Goal: Use online tool/utility: Use online tool/utility

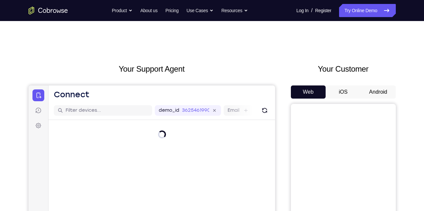
click at [380, 93] on button "Android" at bounding box center [378, 91] width 35 height 13
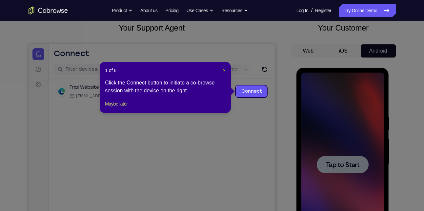
click at [224, 71] on span "×" at bounding box center [224, 70] width 3 height 5
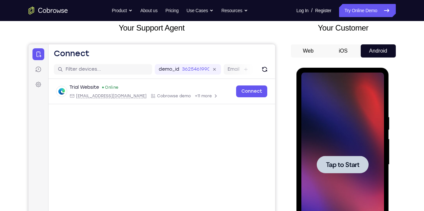
click at [347, 170] on div at bounding box center [343, 164] width 52 height 17
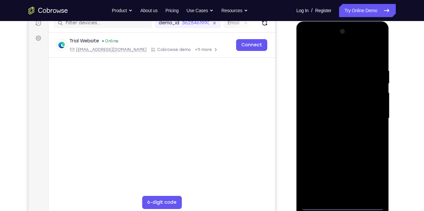
scroll to position [88, 0]
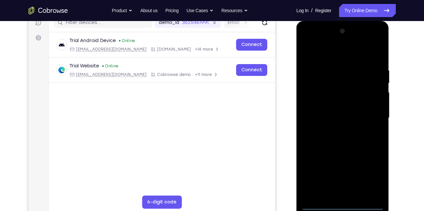
click at [344, 204] on div at bounding box center [343, 118] width 83 height 184
click at [369, 177] on div at bounding box center [343, 118] width 83 height 184
click at [319, 55] on div at bounding box center [343, 118] width 83 height 184
click at [370, 118] on div at bounding box center [343, 118] width 83 height 184
click at [336, 130] on div at bounding box center [343, 118] width 83 height 184
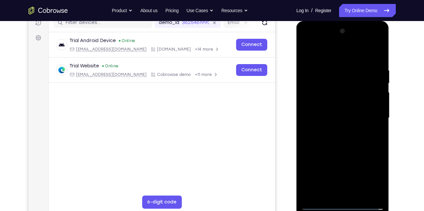
click at [331, 112] on div at bounding box center [343, 118] width 83 height 184
click at [319, 104] on div at bounding box center [343, 118] width 83 height 184
click at [323, 116] on div at bounding box center [343, 118] width 83 height 184
click at [340, 136] on div at bounding box center [343, 118] width 83 height 184
click at [334, 113] on div at bounding box center [343, 118] width 83 height 184
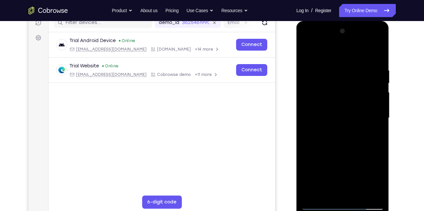
click at [335, 92] on div at bounding box center [343, 118] width 83 height 184
click at [321, 104] on div at bounding box center [343, 118] width 83 height 184
click at [335, 120] on div at bounding box center [343, 118] width 83 height 184
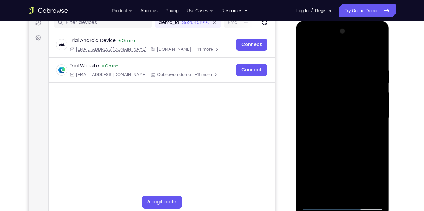
click at [330, 137] on div at bounding box center [343, 118] width 83 height 184
click at [376, 54] on div at bounding box center [343, 118] width 83 height 184
click at [333, 140] on div at bounding box center [343, 118] width 83 height 184
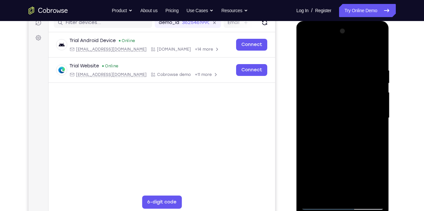
click at [336, 136] on div at bounding box center [343, 118] width 83 height 184
click at [335, 139] on div at bounding box center [343, 118] width 83 height 184
click at [328, 135] on div at bounding box center [343, 118] width 83 height 184
click at [327, 139] on div at bounding box center [343, 118] width 83 height 184
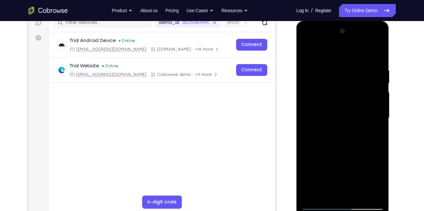
click at [327, 139] on div at bounding box center [343, 118] width 83 height 184
click at [328, 136] on div at bounding box center [343, 118] width 83 height 184
click at [317, 130] on div at bounding box center [343, 118] width 83 height 184
click at [322, 107] on div at bounding box center [343, 118] width 83 height 184
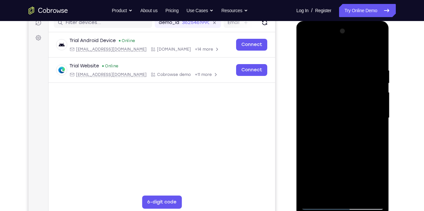
click at [322, 107] on div at bounding box center [343, 118] width 83 height 184
click at [319, 116] on div at bounding box center [343, 118] width 83 height 184
click at [322, 127] on div at bounding box center [343, 118] width 83 height 184
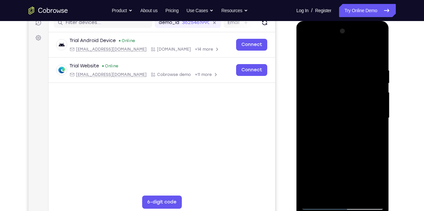
click at [322, 127] on div at bounding box center [343, 118] width 83 height 184
click at [330, 139] on div at bounding box center [343, 118] width 83 height 184
click at [324, 126] on div at bounding box center [343, 118] width 83 height 184
click at [321, 126] on div at bounding box center [343, 118] width 83 height 184
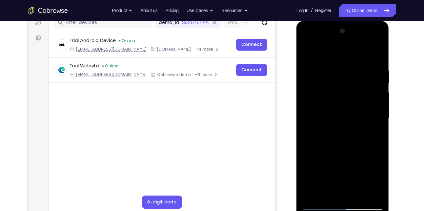
click at [321, 126] on div at bounding box center [343, 118] width 83 height 184
click at [322, 126] on div at bounding box center [343, 118] width 83 height 184
click at [355, 118] on div at bounding box center [343, 118] width 83 height 184
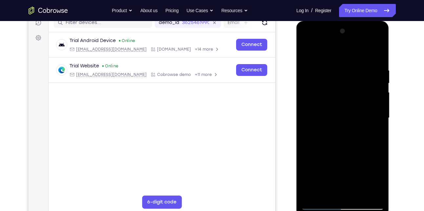
click at [337, 117] on div at bounding box center [343, 118] width 83 height 184
click at [339, 136] on div at bounding box center [343, 118] width 83 height 184
click at [344, 138] on div at bounding box center [343, 118] width 83 height 184
click at [375, 48] on div at bounding box center [343, 118] width 83 height 184
click at [378, 60] on div at bounding box center [343, 118] width 83 height 184
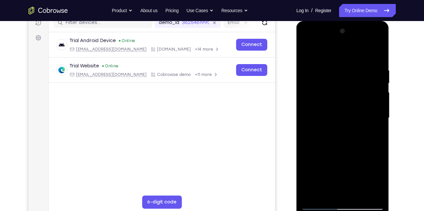
drag, startPoint x: 329, startPoint y: 142, endPoint x: 334, endPoint y: 94, distance: 49.1
click at [334, 94] on div at bounding box center [343, 118] width 83 height 184
click at [308, 159] on div at bounding box center [343, 118] width 83 height 184
click at [316, 160] on div at bounding box center [343, 118] width 83 height 184
click at [328, 175] on div at bounding box center [343, 118] width 83 height 184
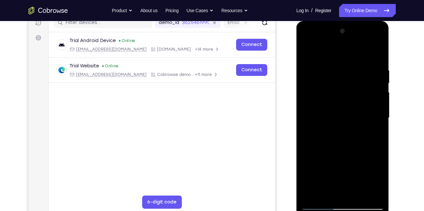
click at [326, 193] on div at bounding box center [343, 118] width 83 height 184
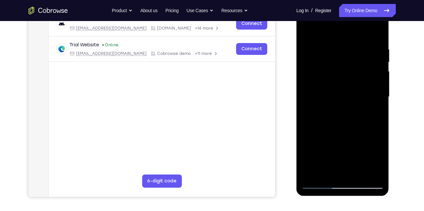
scroll to position [109, 0]
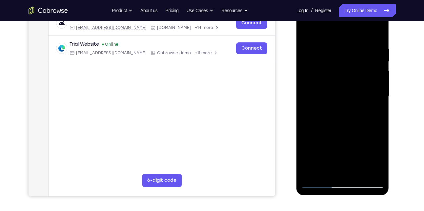
drag, startPoint x: 334, startPoint y: 151, endPoint x: 334, endPoint y: 132, distance: 18.7
click at [334, 132] on div at bounding box center [343, 96] width 83 height 184
drag, startPoint x: 344, startPoint y: 153, endPoint x: 339, endPoint y: 134, distance: 19.6
click at [339, 134] on div at bounding box center [343, 96] width 83 height 184
click at [323, 119] on div at bounding box center [343, 96] width 83 height 184
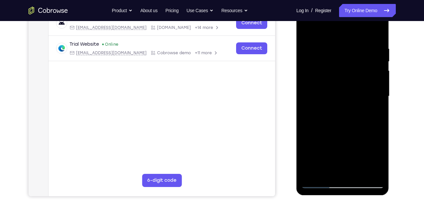
click at [341, 93] on div at bounding box center [343, 96] width 83 height 184
click at [373, 62] on div at bounding box center [343, 96] width 83 height 184
click at [375, 94] on div at bounding box center [343, 96] width 83 height 184
click at [360, 114] on div at bounding box center [343, 96] width 83 height 184
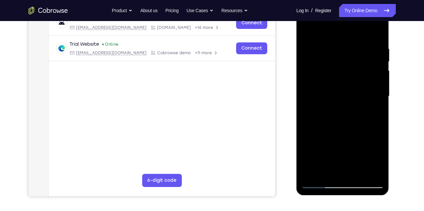
click at [346, 131] on div at bounding box center [343, 96] width 83 height 184
click at [327, 102] on div at bounding box center [343, 96] width 83 height 184
click at [330, 173] on div at bounding box center [343, 96] width 83 height 184
click at [306, 31] on div at bounding box center [343, 96] width 83 height 184
click at [324, 99] on div at bounding box center [343, 96] width 83 height 184
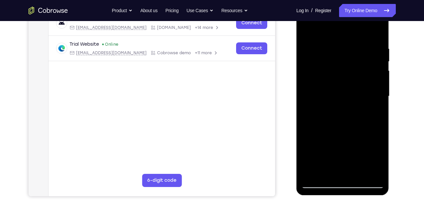
click at [324, 173] on div at bounding box center [343, 96] width 83 height 184
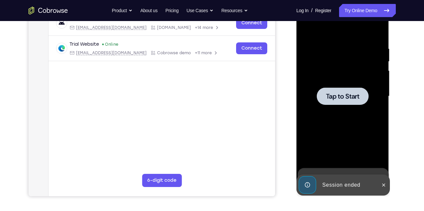
click at [342, 99] on span "Tap to Start" at bounding box center [342, 96] width 33 height 7
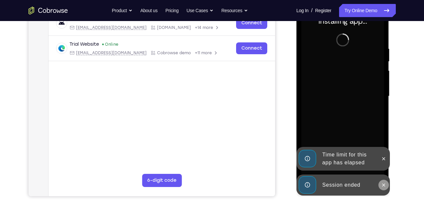
click at [385, 184] on icon at bounding box center [383, 184] width 5 height 5
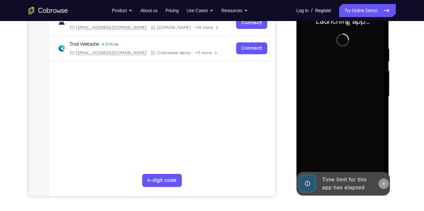
click at [383, 181] on icon at bounding box center [383, 183] width 5 height 5
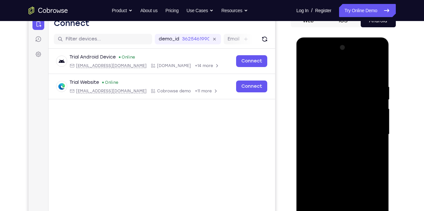
scroll to position [136, 0]
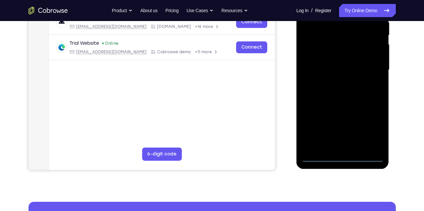
click at [319, 156] on div at bounding box center [343, 70] width 83 height 184
click at [342, 157] on div at bounding box center [343, 70] width 83 height 184
click at [369, 129] on div at bounding box center [343, 70] width 83 height 184
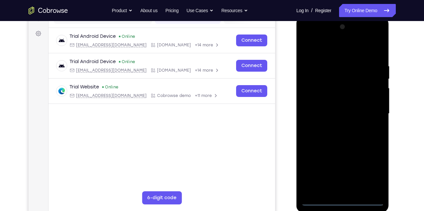
scroll to position [90, 0]
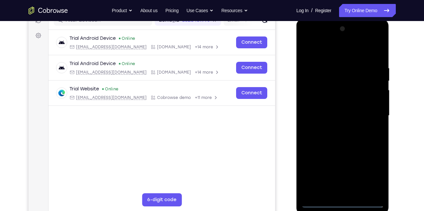
click at [320, 51] on div at bounding box center [343, 116] width 83 height 184
click at [322, 50] on div at bounding box center [343, 116] width 83 height 184
click at [371, 116] on div at bounding box center [343, 116] width 83 height 184
click at [336, 128] on div at bounding box center [343, 116] width 83 height 184
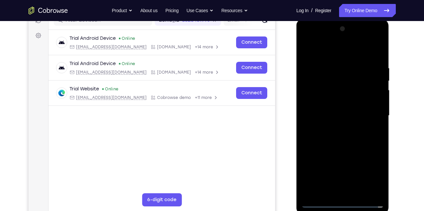
click at [339, 106] on div at bounding box center [343, 116] width 83 height 184
click at [330, 103] on div at bounding box center [343, 116] width 83 height 184
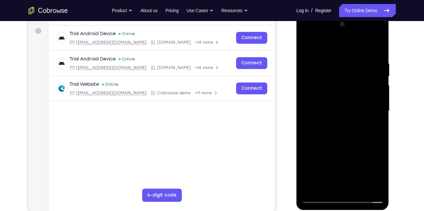
click at [346, 108] on div at bounding box center [343, 111] width 83 height 184
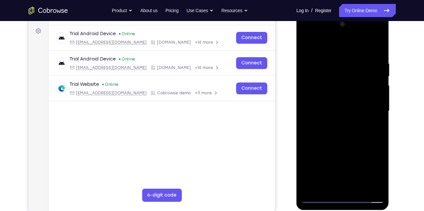
click at [343, 113] on div at bounding box center [343, 111] width 83 height 184
click at [338, 128] on div at bounding box center [343, 111] width 83 height 184
click at [340, 130] on div at bounding box center [343, 111] width 83 height 184
click at [342, 131] on div at bounding box center [343, 111] width 83 height 184
click at [346, 129] on div at bounding box center [343, 111] width 83 height 184
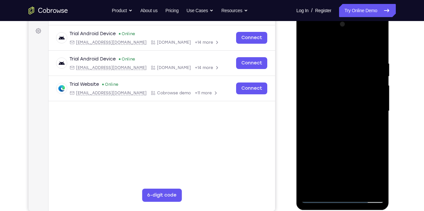
drag, startPoint x: 360, startPoint y: 118, endPoint x: 362, endPoint y: 85, distance: 32.9
click at [362, 85] on div at bounding box center [343, 111] width 83 height 184
click at [380, 107] on div at bounding box center [343, 111] width 83 height 184
click at [353, 112] on div at bounding box center [343, 111] width 83 height 184
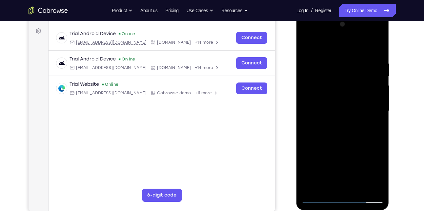
drag, startPoint x: 356, startPoint y: 97, endPoint x: 345, endPoint y: 148, distance: 52.0
click at [345, 148] on div at bounding box center [343, 111] width 83 height 184
click at [373, 46] on div at bounding box center [343, 111] width 83 height 184
click at [381, 43] on div at bounding box center [343, 111] width 83 height 184
click at [307, 44] on div at bounding box center [343, 111] width 83 height 184
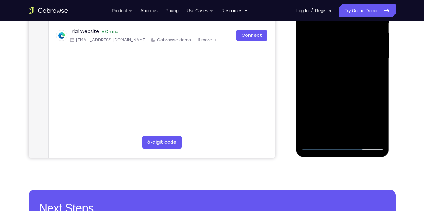
scroll to position [147, 0]
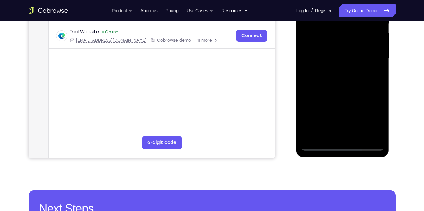
drag, startPoint x: 342, startPoint y: 105, endPoint x: 352, endPoint y: 79, distance: 27.7
click at [352, 79] on div at bounding box center [343, 59] width 83 height 184
click at [380, 126] on div at bounding box center [343, 59] width 83 height 184
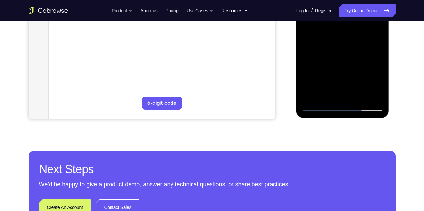
scroll to position [187, 0]
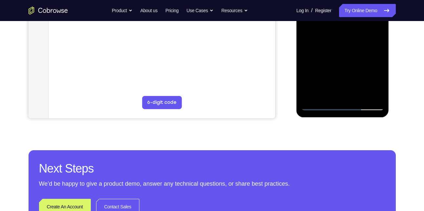
click at [358, 94] on div at bounding box center [343, 18] width 83 height 184
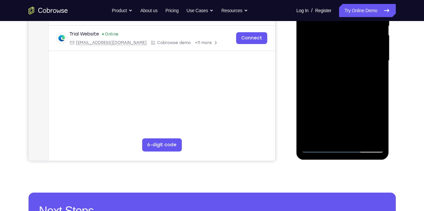
click at [335, 95] on div at bounding box center [343, 61] width 83 height 184
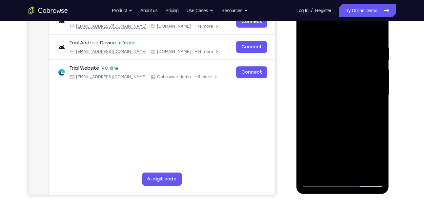
scroll to position [111, 0]
click at [331, 95] on div at bounding box center [343, 95] width 83 height 184
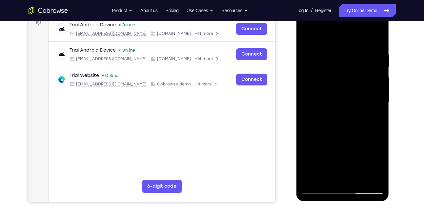
scroll to position [98, 0]
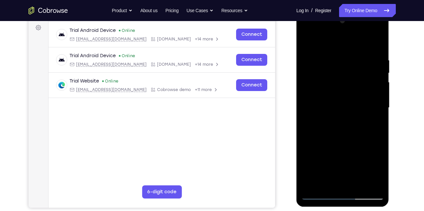
click at [307, 44] on div at bounding box center [343, 108] width 83 height 184
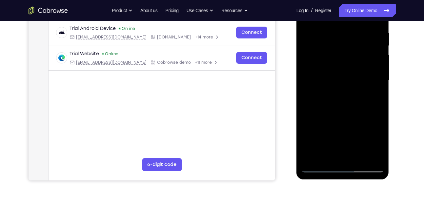
scroll to position [126, 0]
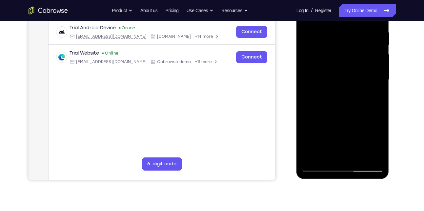
click at [322, 102] on div at bounding box center [343, 80] width 83 height 184
click at [314, 154] on div at bounding box center [343, 80] width 83 height 184
click at [314, 95] on div at bounding box center [343, 80] width 83 height 184
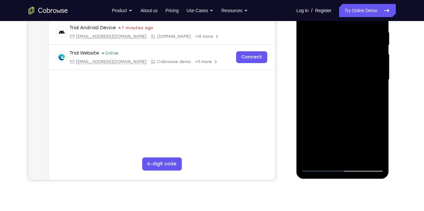
scroll to position [89, 0]
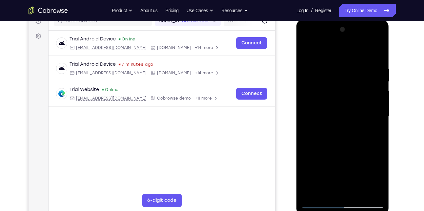
click at [306, 51] on div at bounding box center [343, 116] width 83 height 184
click at [326, 121] on div at bounding box center [343, 116] width 83 height 184
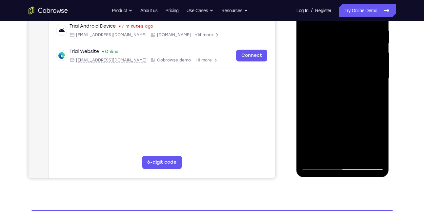
scroll to position [129, 0]
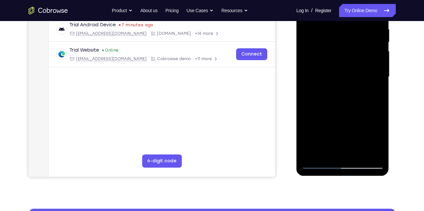
click at [333, 152] on div at bounding box center [343, 77] width 83 height 184
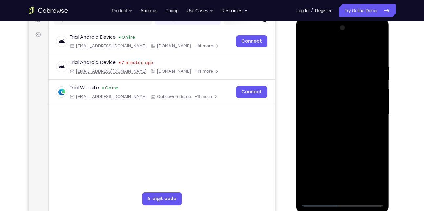
scroll to position [87, 0]
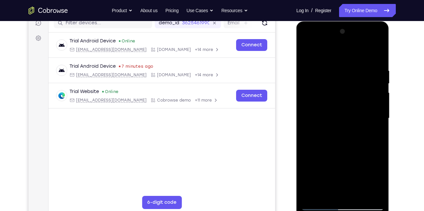
click at [307, 53] on div at bounding box center [343, 118] width 83 height 184
click at [319, 108] on div at bounding box center [343, 118] width 83 height 184
click at [307, 52] on div at bounding box center [343, 118] width 83 height 184
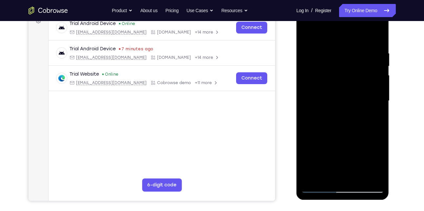
click at [338, 106] on div at bounding box center [343, 101] width 83 height 184
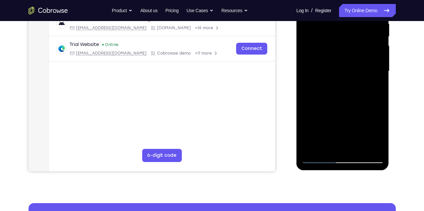
scroll to position [135, 0]
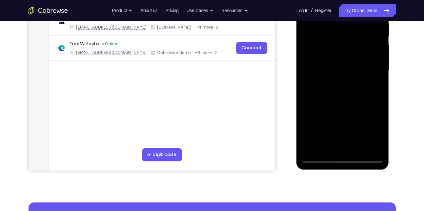
click at [322, 114] on div at bounding box center [343, 71] width 83 height 184
click at [319, 144] on div at bounding box center [343, 71] width 83 height 184
click at [372, 87] on div at bounding box center [343, 71] width 83 height 184
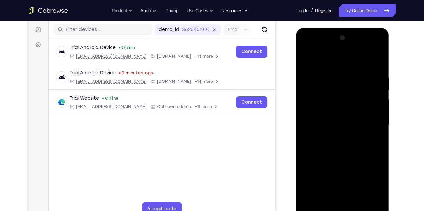
click at [306, 59] on div at bounding box center [343, 125] width 83 height 184
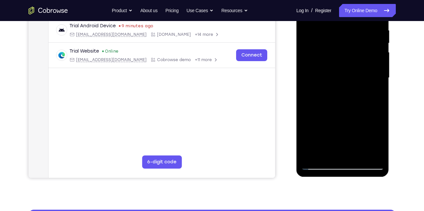
click at [330, 82] on div at bounding box center [343, 78] width 83 height 184
click at [323, 152] on div at bounding box center [343, 78] width 83 height 184
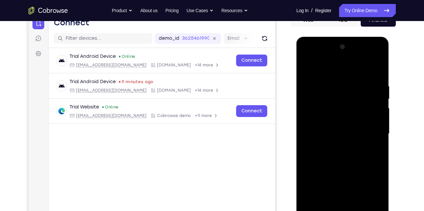
scroll to position [71, 0]
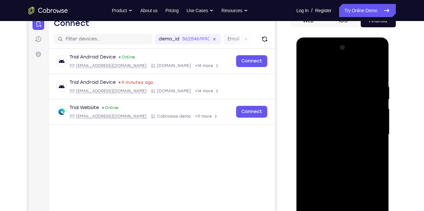
click at [305, 68] on div at bounding box center [343, 134] width 83 height 184
click at [319, 121] on div at bounding box center [343, 134] width 83 height 184
click at [326, 66] on div at bounding box center [343, 134] width 83 height 184
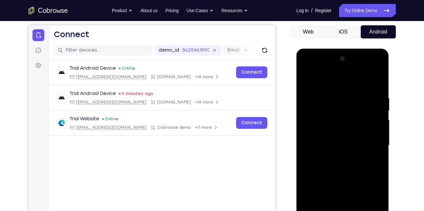
scroll to position [59, 0]
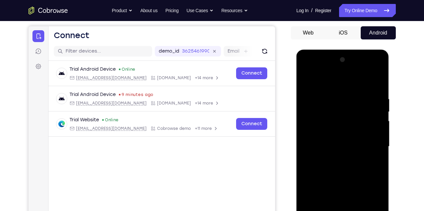
click at [307, 76] on div at bounding box center [343, 146] width 83 height 184
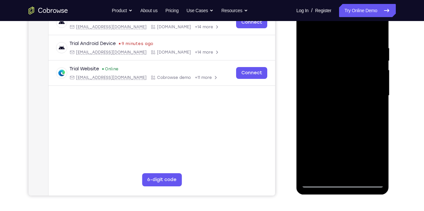
scroll to position [115, 0]
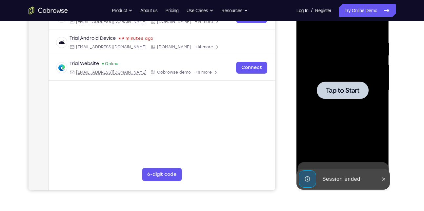
click at [328, 96] on div at bounding box center [343, 89] width 52 height 17
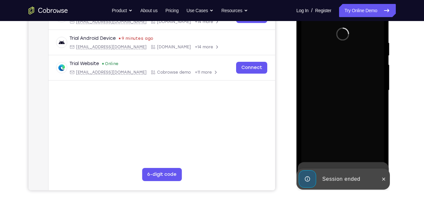
scroll to position [158, 0]
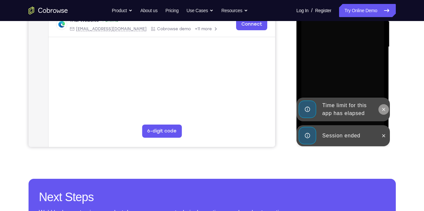
click at [384, 110] on icon at bounding box center [383, 109] width 5 height 5
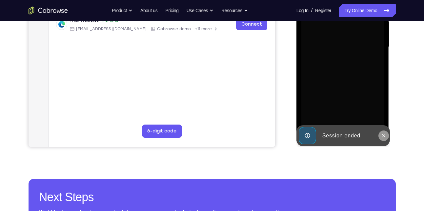
click at [382, 134] on icon at bounding box center [383, 135] width 5 height 5
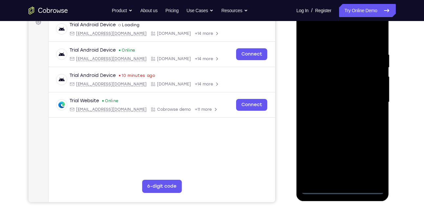
scroll to position [131, 0]
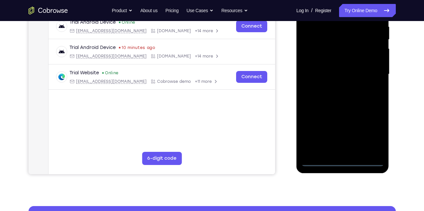
click at [346, 158] on div at bounding box center [343, 74] width 83 height 184
click at [344, 160] on div at bounding box center [343, 74] width 83 height 184
click at [369, 140] on div at bounding box center [343, 74] width 83 height 184
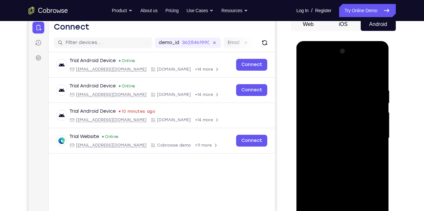
scroll to position [87, 0]
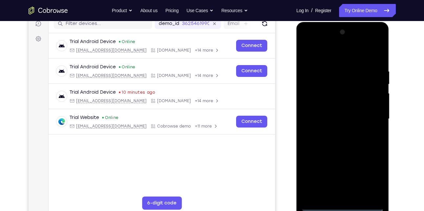
click at [331, 53] on div at bounding box center [343, 119] width 83 height 184
click at [368, 115] on div at bounding box center [343, 119] width 83 height 184
click at [334, 132] on div at bounding box center [343, 119] width 83 height 184
click at [342, 117] on div at bounding box center [343, 119] width 83 height 184
click at [332, 108] on div at bounding box center [343, 119] width 83 height 184
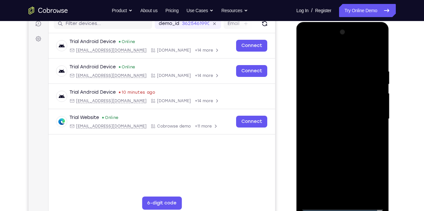
click at [332, 116] on div at bounding box center [343, 119] width 83 height 184
click at [333, 142] on div at bounding box center [343, 119] width 83 height 184
click at [334, 140] on div at bounding box center [343, 119] width 83 height 184
click at [335, 62] on div at bounding box center [343, 119] width 83 height 184
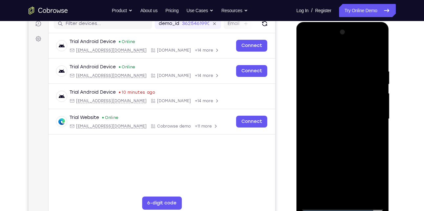
click at [367, 193] on div at bounding box center [343, 119] width 83 height 184
click at [375, 125] on div at bounding box center [343, 119] width 83 height 184
click at [352, 108] on div at bounding box center [343, 119] width 83 height 184
click at [345, 110] on div at bounding box center [343, 119] width 83 height 184
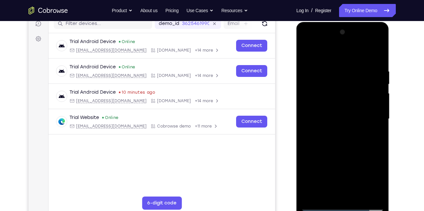
click at [343, 137] on div at bounding box center [343, 119] width 83 height 184
drag, startPoint x: 316, startPoint y: 138, endPoint x: 325, endPoint y: 89, distance: 50.1
click at [325, 89] on div at bounding box center [343, 119] width 83 height 184
drag, startPoint x: 330, startPoint y: 132, endPoint x: 336, endPoint y: 89, distance: 43.7
click at [336, 89] on div at bounding box center [343, 119] width 83 height 184
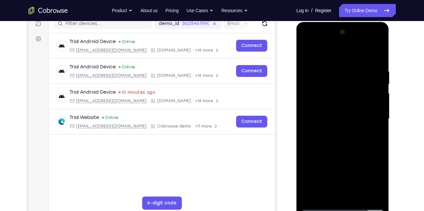
click at [315, 145] on div at bounding box center [343, 119] width 83 height 184
click at [324, 171] on div at bounding box center [343, 119] width 83 height 184
click at [320, 116] on div at bounding box center [343, 119] width 83 height 184
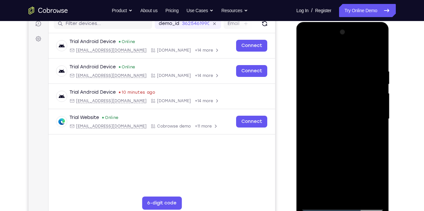
click at [327, 192] on div at bounding box center [343, 119] width 83 height 184
click at [331, 143] on div at bounding box center [343, 119] width 83 height 184
click at [341, 119] on div at bounding box center [343, 119] width 83 height 184
click at [378, 138] on div at bounding box center [343, 119] width 83 height 184
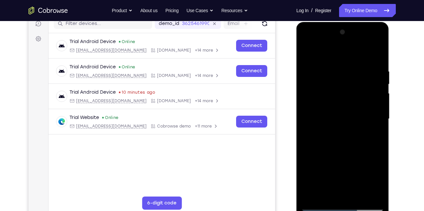
click at [372, 119] on div at bounding box center [343, 119] width 83 height 184
click at [376, 81] on div at bounding box center [343, 119] width 83 height 184
click at [377, 115] on div at bounding box center [343, 119] width 83 height 184
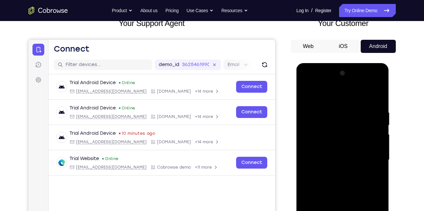
scroll to position [46, 0]
click at [306, 92] on div at bounding box center [343, 160] width 83 height 184
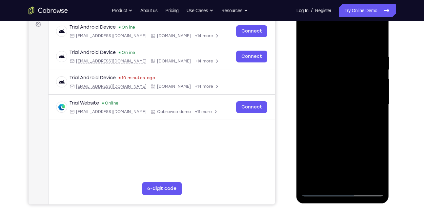
drag, startPoint x: 318, startPoint y: 112, endPoint x: 328, endPoint y: 75, distance: 38.3
click at [328, 75] on div at bounding box center [343, 104] width 83 height 184
drag, startPoint x: 338, startPoint y: 153, endPoint x: 347, endPoint y: 88, distance: 65.3
click at [347, 88] on div at bounding box center [343, 104] width 83 height 184
drag, startPoint x: 350, startPoint y: 167, endPoint x: 350, endPoint y: 108, distance: 58.7
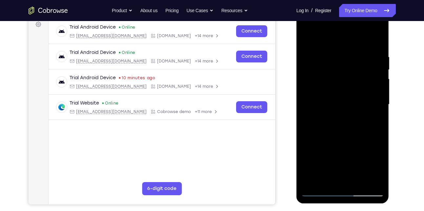
click at [350, 108] on div at bounding box center [343, 104] width 83 height 184
click at [380, 174] on div at bounding box center [343, 104] width 83 height 184
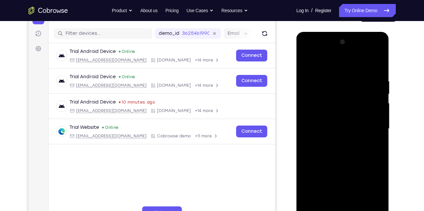
scroll to position [63, 0]
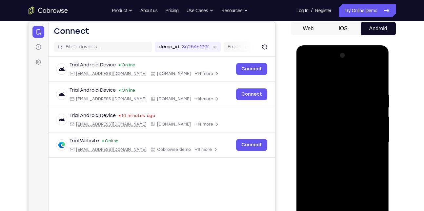
drag, startPoint x: 342, startPoint y: 110, endPoint x: 340, endPoint y: 129, distance: 19.1
click at [340, 129] on div at bounding box center [343, 142] width 83 height 184
drag, startPoint x: 320, startPoint y: 97, endPoint x: 320, endPoint y: 145, distance: 47.6
click at [320, 145] on div at bounding box center [343, 142] width 83 height 184
click at [322, 83] on div at bounding box center [343, 142] width 83 height 184
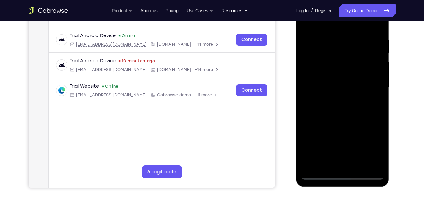
scroll to position [118, 0]
drag, startPoint x: 344, startPoint y: 138, endPoint x: 340, endPoint y: 80, distance: 58.3
click at [340, 80] on div at bounding box center [343, 87] width 83 height 184
click at [340, 123] on div at bounding box center [343, 87] width 83 height 184
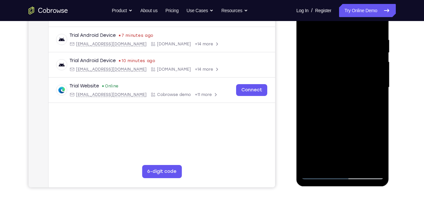
drag, startPoint x: 351, startPoint y: 70, endPoint x: 345, endPoint y: 142, distance: 72.8
click at [345, 142] on div at bounding box center [343, 87] width 83 height 184
click at [304, 152] on div at bounding box center [343, 87] width 83 height 184
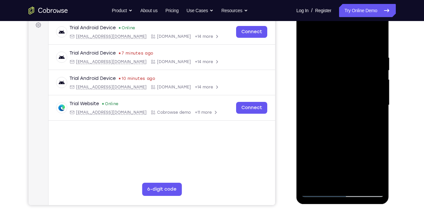
scroll to position [100, 0]
click at [307, 38] on div at bounding box center [343, 105] width 83 height 184
drag, startPoint x: 333, startPoint y: 153, endPoint x: 331, endPoint y: 74, distance: 78.4
click at [331, 74] on div at bounding box center [343, 105] width 83 height 184
click at [369, 130] on div at bounding box center [343, 105] width 83 height 184
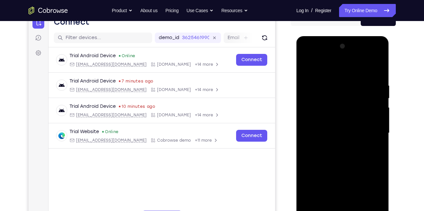
scroll to position [72, 0]
drag, startPoint x: 335, startPoint y: 93, endPoint x: 334, endPoint y: 138, distance: 45.0
click at [334, 138] on div at bounding box center [343, 133] width 83 height 184
drag, startPoint x: 329, startPoint y: 137, endPoint x: 334, endPoint y: 106, distance: 31.6
click at [334, 106] on div at bounding box center [343, 133] width 83 height 184
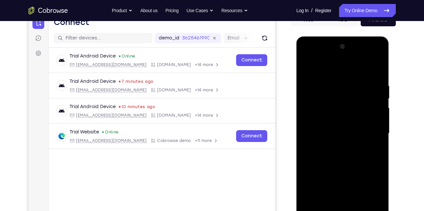
click at [308, 67] on div at bounding box center [343, 133] width 83 height 184
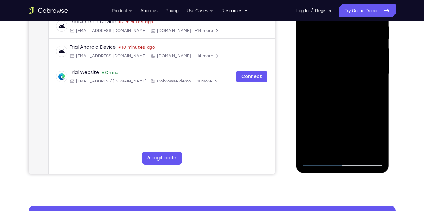
scroll to position [133, 0]
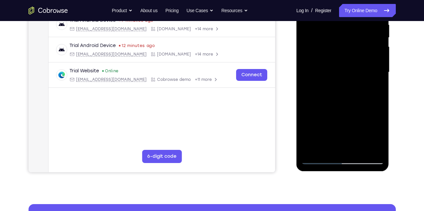
click at [316, 125] on div at bounding box center [343, 72] width 83 height 184
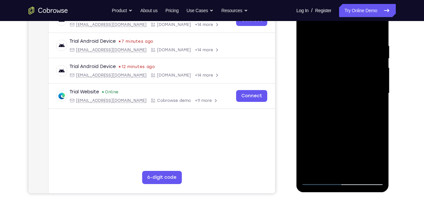
scroll to position [112, 0]
click at [306, 26] on div at bounding box center [343, 94] width 83 height 184
drag, startPoint x: 369, startPoint y: 141, endPoint x: 367, endPoint y: 94, distance: 47.3
click at [367, 94] on div at bounding box center [343, 94] width 83 height 184
click at [370, 117] on div at bounding box center [343, 94] width 83 height 184
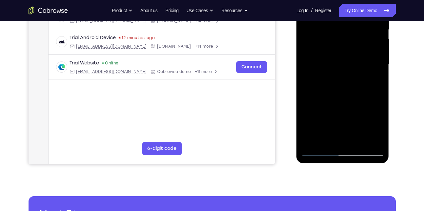
scroll to position [106, 0]
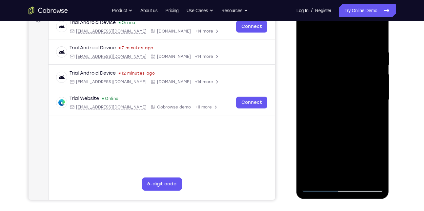
click at [305, 31] on div at bounding box center [343, 100] width 83 height 184
drag, startPoint x: 341, startPoint y: 129, endPoint x: 345, endPoint y: 84, distance: 45.5
click at [345, 84] on div at bounding box center [343, 100] width 83 height 184
drag, startPoint x: 345, startPoint y: 154, endPoint x: 348, endPoint y: 119, distance: 35.6
click at [348, 119] on div at bounding box center [343, 100] width 83 height 184
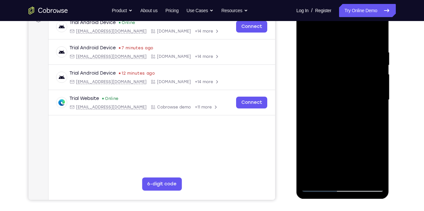
drag, startPoint x: 339, startPoint y: 144, endPoint x: 339, endPoint y: 119, distance: 25.6
click at [339, 119] on div at bounding box center [343, 100] width 83 height 184
click at [378, 111] on div at bounding box center [343, 100] width 83 height 184
click at [378, 74] on div at bounding box center [343, 100] width 83 height 184
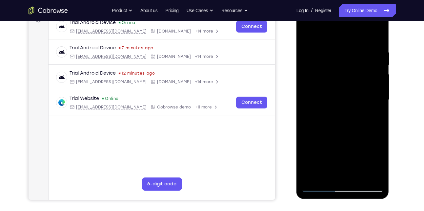
click at [378, 74] on div at bounding box center [343, 100] width 83 height 184
click at [306, 75] on div at bounding box center [343, 100] width 83 height 184
click at [306, 134] on div at bounding box center [343, 100] width 83 height 184
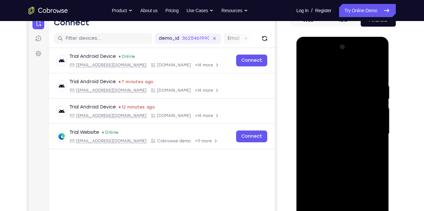
scroll to position [67, 0]
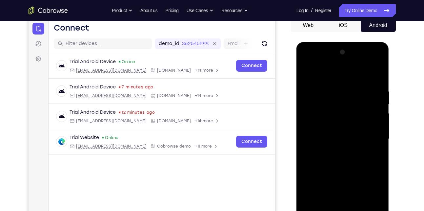
click at [309, 73] on div at bounding box center [343, 139] width 83 height 184
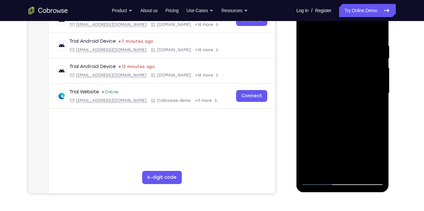
scroll to position [113, 0]
drag, startPoint x: 340, startPoint y: 134, endPoint x: 342, endPoint y: 75, distance: 59.4
click at [342, 75] on div at bounding box center [343, 93] width 83 height 184
drag, startPoint x: 339, startPoint y: 132, endPoint x: 343, endPoint y: 93, distance: 39.5
click at [343, 93] on div at bounding box center [343, 93] width 83 height 184
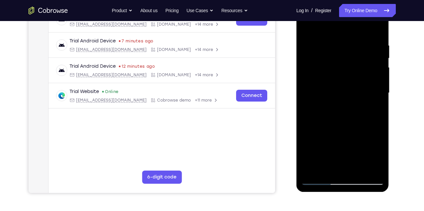
click at [340, 100] on div at bounding box center [343, 93] width 83 height 184
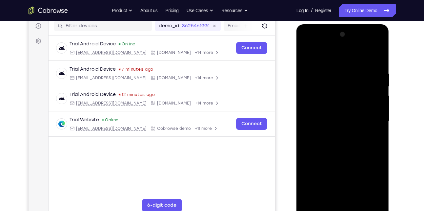
scroll to position [81, 0]
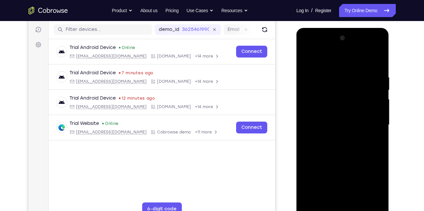
click at [306, 57] on div at bounding box center [343, 125] width 83 height 184
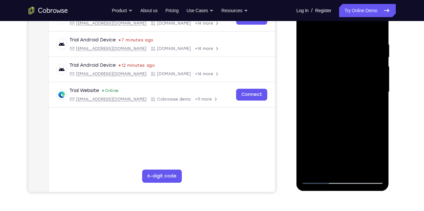
scroll to position [114, 0]
drag, startPoint x: 323, startPoint y: 88, endPoint x: 323, endPoint y: 149, distance: 61.4
click at [323, 149] on div at bounding box center [343, 92] width 83 height 184
click at [308, 88] on div at bounding box center [343, 92] width 83 height 184
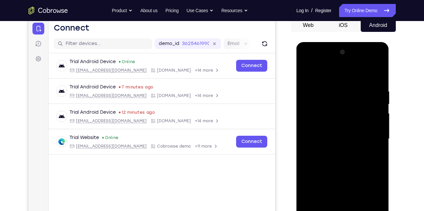
click at [375, 119] on div at bounding box center [343, 139] width 83 height 184
click at [379, 54] on div at bounding box center [343, 139] width 83 height 184
click at [307, 70] on div at bounding box center [343, 139] width 83 height 184
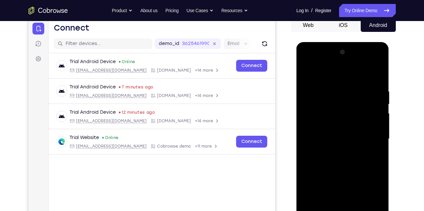
scroll to position [123, 0]
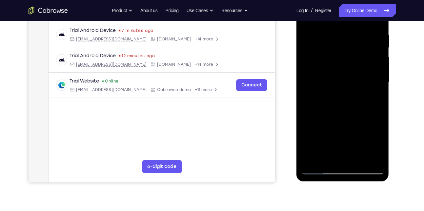
click at [319, 169] on div at bounding box center [343, 82] width 83 height 184
click at [357, 159] on div at bounding box center [343, 82] width 83 height 184
click at [339, 115] on div at bounding box center [343, 82] width 83 height 184
click at [335, 74] on div at bounding box center [343, 82] width 83 height 184
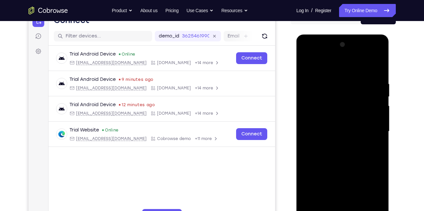
click at [306, 66] on div at bounding box center [343, 131] width 83 height 184
click at [328, 137] on div at bounding box center [343, 131] width 83 height 184
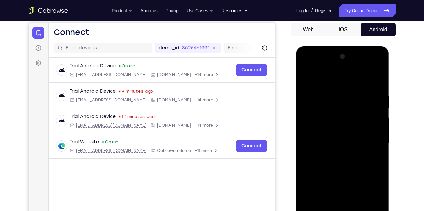
scroll to position [62, 0]
click at [305, 76] on div at bounding box center [343, 144] width 83 height 184
click at [308, 77] on div at bounding box center [343, 144] width 83 height 184
click at [331, 91] on div at bounding box center [343, 144] width 83 height 184
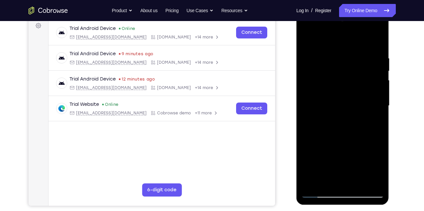
click at [370, 116] on div at bounding box center [343, 106] width 83 height 184
click at [308, 111] on div at bounding box center [343, 106] width 83 height 184
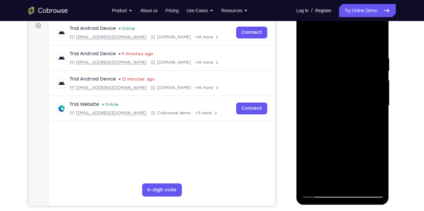
click at [308, 111] on div at bounding box center [343, 106] width 83 height 184
click at [375, 99] on div at bounding box center [343, 106] width 83 height 184
click at [305, 97] on div at bounding box center [343, 106] width 83 height 184
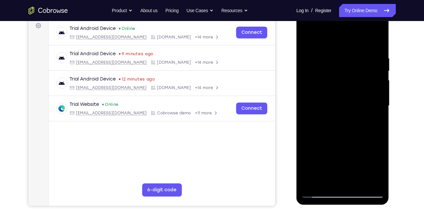
click at [305, 97] on div at bounding box center [343, 106] width 83 height 184
click at [368, 179] on div at bounding box center [343, 106] width 83 height 184
click at [372, 97] on div at bounding box center [343, 106] width 83 height 184
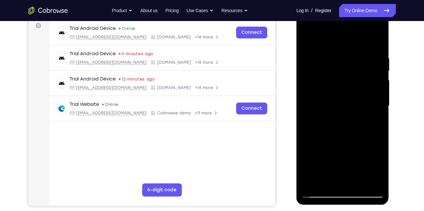
click at [372, 97] on div at bounding box center [343, 106] width 83 height 184
click at [306, 101] on div at bounding box center [343, 106] width 83 height 184
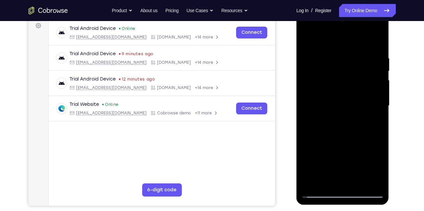
click at [306, 101] on div at bounding box center [343, 106] width 83 height 184
click at [338, 179] on div at bounding box center [343, 106] width 83 height 184
click at [322, 192] on div at bounding box center [343, 106] width 83 height 184
click at [374, 179] on div at bounding box center [343, 106] width 83 height 184
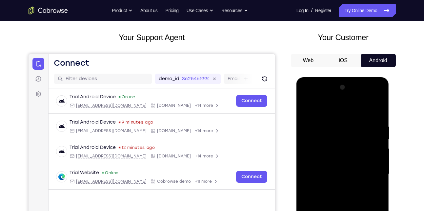
click at [377, 110] on div at bounding box center [343, 174] width 83 height 184
drag, startPoint x: 348, startPoint y: 139, endPoint x: 345, endPoint y: 141, distance: 3.7
click at [345, 141] on div at bounding box center [343, 174] width 83 height 184
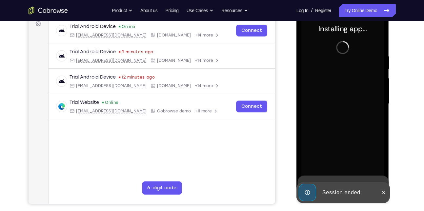
scroll to position [102, 0]
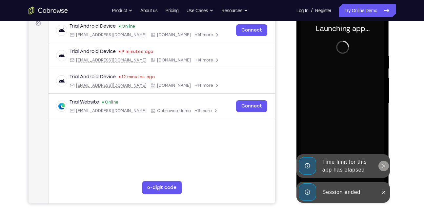
drag, startPoint x: 383, startPoint y: 192, endPoint x: 383, endPoint y: 165, distance: 26.6
click at [383, 203] on div "Time limit for this app has elapsed Session ended" at bounding box center [344, 203] width 94 height 0
click at [383, 165] on icon at bounding box center [383, 165] width 5 height 5
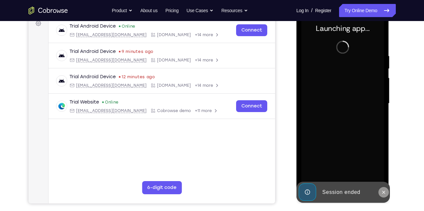
click at [384, 193] on icon at bounding box center [383, 191] width 5 height 5
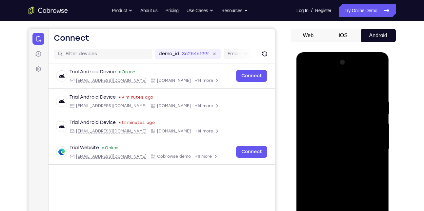
scroll to position [106, 0]
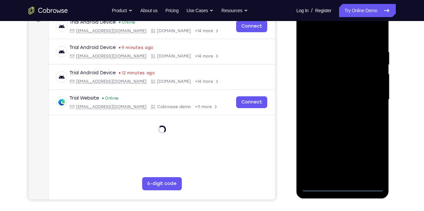
click at [344, 185] on div at bounding box center [343, 100] width 83 height 184
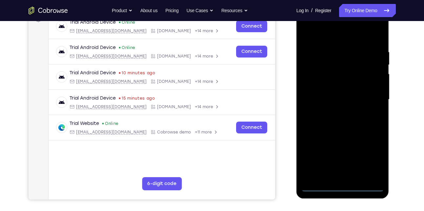
click at [369, 158] on div at bounding box center [343, 100] width 83 height 184
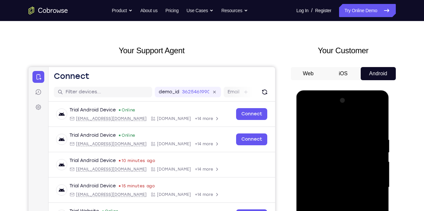
scroll to position [18, 0]
click at [338, 125] on div at bounding box center [343, 187] width 83 height 184
click at [372, 185] on div at bounding box center [343, 187] width 83 height 184
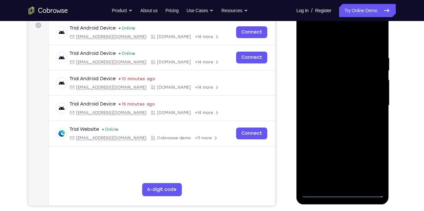
scroll to position [100, 0]
click at [349, 183] on div at bounding box center [343, 106] width 83 height 184
click at [348, 172] on div at bounding box center [343, 106] width 83 height 184
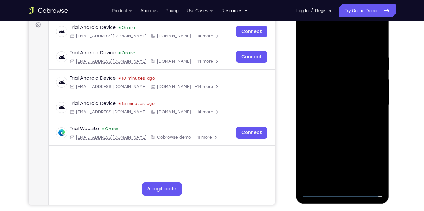
scroll to position [48, 0]
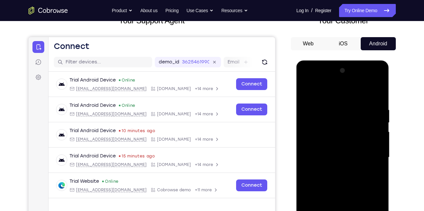
click at [305, 91] on div at bounding box center [343, 157] width 83 height 184
click at [351, 152] on div at bounding box center [343, 157] width 83 height 184
click at [342, 145] on div at bounding box center [343, 157] width 83 height 184
click at [337, 154] on div at bounding box center [343, 157] width 83 height 184
click at [330, 177] on div at bounding box center [343, 157] width 83 height 184
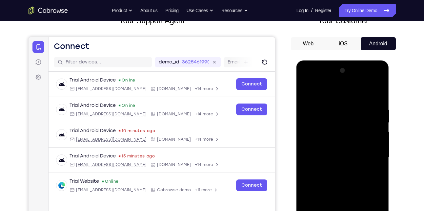
click at [330, 177] on div at bounding box center [343, 157] width 83 height 184
click at [370, 93] on div at bounding box center [343, 157] width 83 height 184
click at [380, 101] on div at bounding box center [343, 157] width 83 height 184
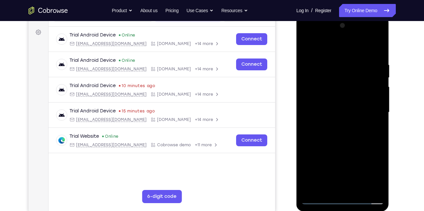
scroll to position [93, 0]
drag, startPoint x: 346, startPoint y: 148, endPoint x: 348, endPoint y: 125, distance: 22.7
click at [348, 125] on div at bounding box center [343, 113] width 83 height 184
click at [378, 120] on div at bounding box center [343, 113] width 83 height 184
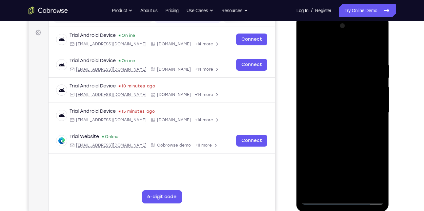
click at [344, 137] on div at bounding box center [343, 113] width 83 height 184
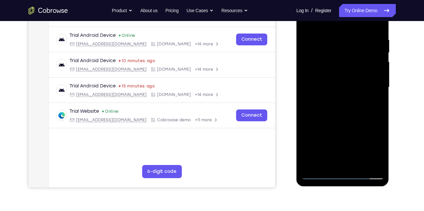
drag, startPoint x: 344, startPoint y: 112, endPoint x: 346, endPoint y: 115, distance: 3.5
click at [346, 115] on div at bounding box center [343, 87] width 83 height 184
click at [357, 164] on div at bounding box center [343, 87] width 83 height 184
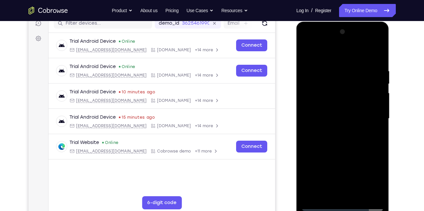
scroll to position [66, 0]
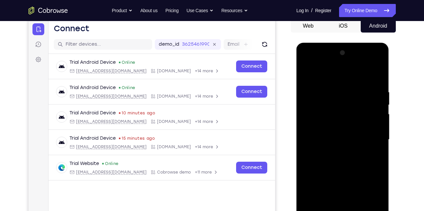
click at [337, 167] on div at bounding box center [343, 140] width 83 height 184
click at [370, 151] on div at bounding box center [343, 140] width 83 height 184
click at [329, 127] on div at bounding box center [343, 140] width 83 height 184
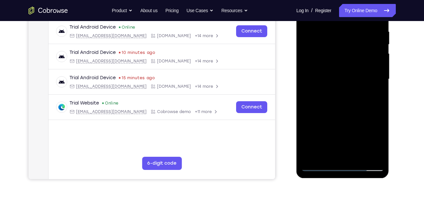
scroll to position [131, 0]
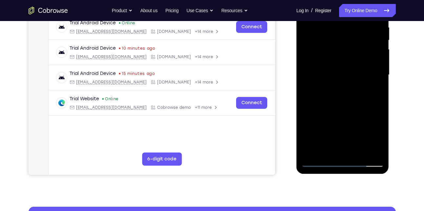
click at [326, 149] on div at bounding box center [343, 75] width 83 height 184
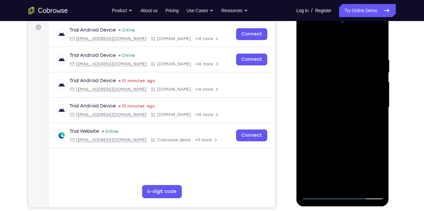
scroll to position [98, 0]
click at [323, 121] on div at bounding box center [343, 107] width 83 height 184
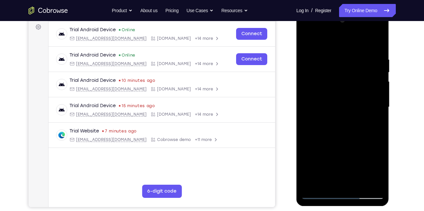
scroll to position [60, 0]
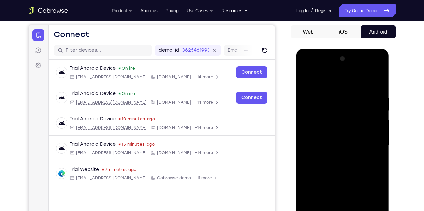
click at [305, 79] on div at bounding box center [343, 145] width 83 height 184
click at [327, 166] on div at bounding box center [343, 145] width 83 height 184
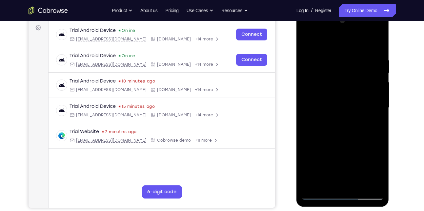
scroll to position [99, 0]
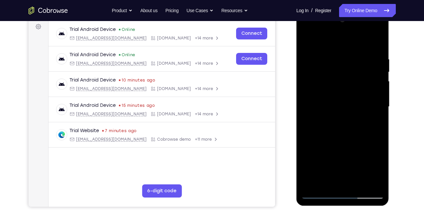
click at [329, 182] on div at bounding box center [343, 107] width 83 height 184
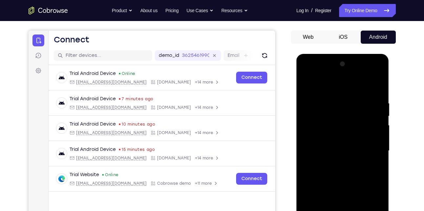
scroll to position [57, 0]
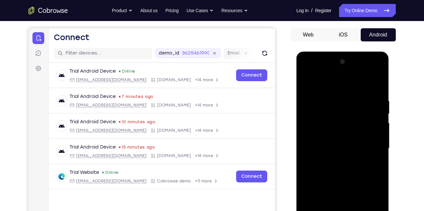
click at [314, 166] on div at bounding box center [343, 148] width 83 height 184
click at [312, 164] on div at bounding box center [343, 148] width 83 height 184
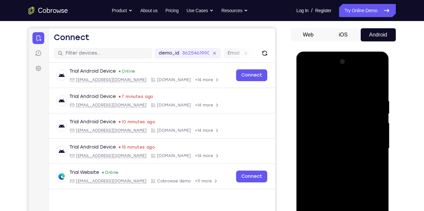
click at [306, 81] on div at bounding box center [343, 148] width 83 height 184
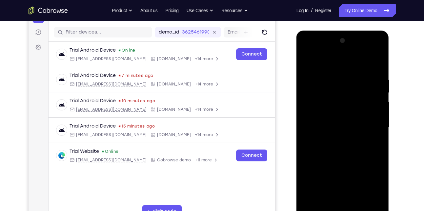
scroll to position [79, 0]
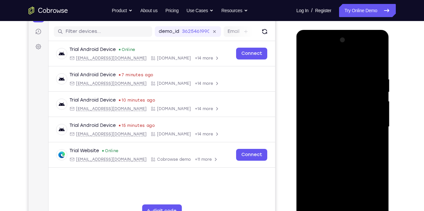
click at [332, 117] on div at bounding box center [343, 127] width 83 height 184
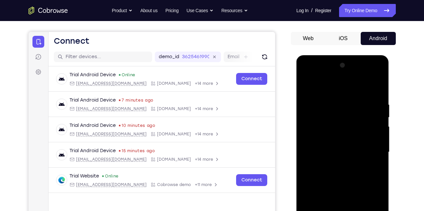
scroll to position [53, 0]
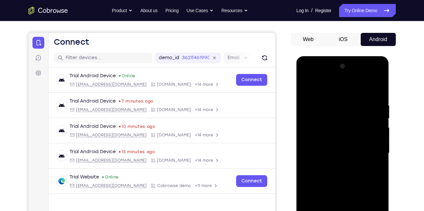
click at [327, 85] on div at bounding box center [343, 153] width 83 height 184
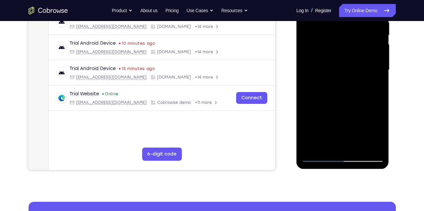
scroll to position [136, 0]
drag, startPoint x: 322, startPoint y: 114, endPoint x: 323, endPoint y: 107, distance: 6.7
click at [323, 107] on div at bounding box center [343, 70] width 83 height 184
drag, startPoint x: 321, startPoint y: 99, endPoint x: 314, endPoint y: 135, distance: 36.7
click at [314, 135] on div at bounding box center [343, 70] width 83 height 184
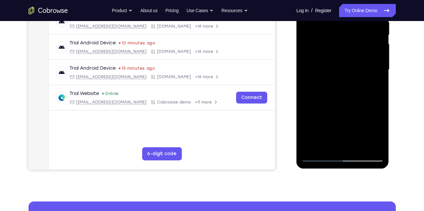
click at [310, 147] on div at bounding box center [343, 70] width 83 height 184
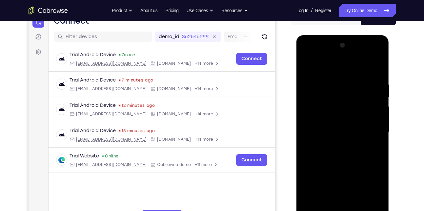
scroll to position [72, 0]
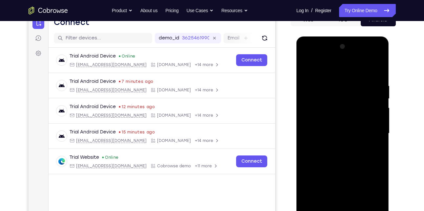
drag, startPoint x: 317, startPoint y: 161, endPoint x: 322, endPoint y: 122, distance: 39.4
click at [322, 122] on div at bounding box center [343, 133] width 83 height 184
drag, startPoint x: 332, startPoint y: 142, endPoint x: 343, endPoint y: 98, distance: 45.6
click at [343, 98] on div at bounding box center [343, 133] width 83 height 184
drag, startPoint x: 329, startPoint y: 155, endPoint x: 337, endPoint y: 123, distance: 33.4
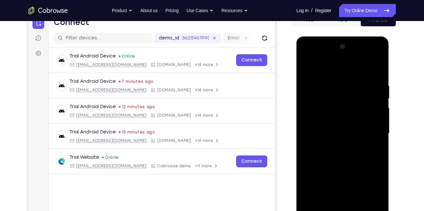
click at [337, 123] on div at bounding box center [343, 133] width 83 height 184
drag, startPoint x: 338, startPoint y: 160, endPoint x: 356, endPoint y: 113, distance: 51.0
click at [356, 113] on div at bounding box center [343, 133] width 83 height 184
drag, startPoint x: 337, startPoint y: 170, endPoint x: 350, endPoint y: 114, distance: 57.7
click at [350, 114] on div at bounding box center [343, 133] width 83 height 184
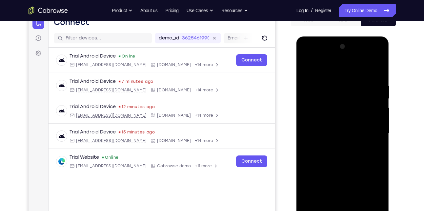
drag, startPoint x: 338, startPoint y: 166, endPoint x: 354, endPoint y: 117, distance: 50.8
click at [354, 117] on div at bounding box center [343, 133] width 83 height 184
click at [379, 150] on div at bounding box center [343, 133] width 83 height 184
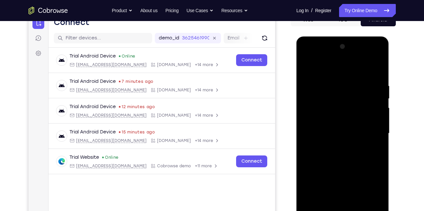
drag, startPoint x: 339, startPoint y: 172, endPoint x: 346, endPoint y: 127, distance: 45.8
click at [346, 127] on div at bounding box center [343, 133] width 83 height 184
drag, startPoint x: 346, startPoint y: 171, endPoint x: 352, endPoint y: 128, distance: 43.4
click at [352, 128] on div at bounding box center [343, 133] width 83 height 184
drag, startPoint x: 345, startPoint y: 181, endPoint x: 354, endPoint y: 100, distance: 81.2
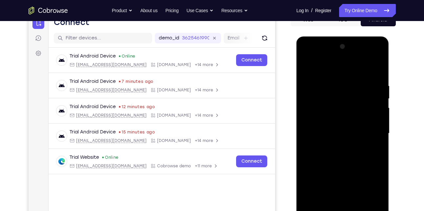
click at [354, 100] on div at bounding box center [343, 133] width 83 height 184
drag, startPoint x: 360, startPoint y: 176, endPoint x: 360, endPoint y: 156, distance: 19.4
click at [360, 156] on div at bounding box center [343, 133] width 83 height 184
drag, startPoint x: 359, startPoint y: 171, endPoint x: 352, endPoint y: 109, distance: 62.1
click at [352, 109] on div at bounding box center [343, 133] width 83 height 184
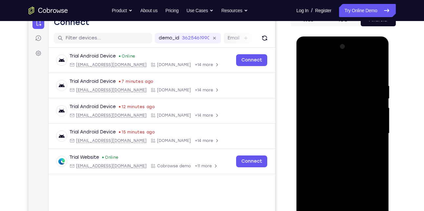
drag, startPoint x: 352, startPoint y: 155, endPoint x: 349, endPoint y: 86, distance: 68.7
click at [349, 86] on div at bounding box center [343, 133] width 83 height 184
click at [380, 111] on div at bounding box center [343, 133] width 83 height 184
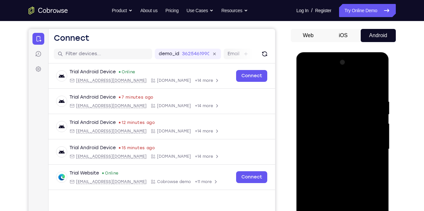
scroll to position [56, 0]
click at [382, 128] on div at bounding box center [343, 149] width 83 height 184
drag, startPoint x: 357, startPoint y: 158, endPoint x: 357, endPoint y: 99, distance: 58.7
click at [357, 99] on div at bounding box center [343, 149] width 83 height 184
drag, startPoint x: 352, startPoint y: 175, endPoint x: 356, endPoint y: 107, distance: 68.1
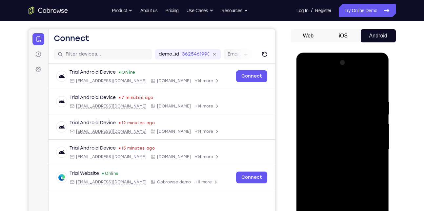
click at [356, 107] on div at bounding box center [343, 149] width 83 height 184
drag, startPoint x: 349, startPoint y: 187, endPoint x: 346, endPoint y: 149, distance: 38.2
click at [346, 149] on div at bounding box center [343, 149] width 83 height 184
drag, startPoint x: 352, startPoint y: 123, endPoint x: 345, endPoint y: 174, distance: 51.4
click at [345, 174] on div at bounding box center [343, 149] width 83 height 184
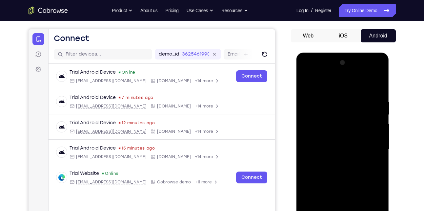
drag, startPoint x: 337, startPoint y: 174, endPoint x: 346, endPoint y: 121, distance: 53.9
click at [346, 121] on div at bounding box center [343, 149] width 83 height 184
drag, startPoint x: 341, startPoint y: 176, endPoint x: 347, endPoint y: 101, distance: 74.7
click at [347, 101] on div at bounding box center [343, 149] width 83 height 184
drag, startPoint x: 345, startPoint y: 181, endPoint x: 341, endPoint y: 85, distance: 96.2
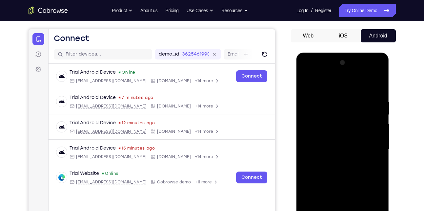
click at [341, 85] on div at bounding box center [343, 149] width 83 height 184
drag, startPoint x: 341, startPoint y: 180, endPoint x: 344, endPoint y: 125, distance: 55.2
click at [344, 125] on div at bounding box center [343, 149] width 83 height 184
drag, startPoint x: 347, startPoint y: 176, endPoint x: 351, endPoint y: 111, distance: 65.7
click at [351, 111] on div at bounding box center [343, 149] width 83 height 184
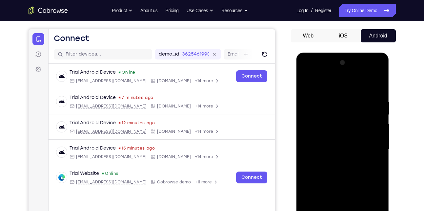
drag, startPoint x: 358, startPoint y: 183, endPoint x: 359, endPoint y: 116, distance: 67.3
click at [359, 116] on div at bounding box center [343, 149] width 83 height 184
drag, startPoint x: 356, startPoint y: 176, endPoint x: 369, endPoint y: 104, distance: 72.9
click at [369, 104] on div at bounding box center [343, 149] width 83 height 184
drag, startPoint x: 359, startPoint y: 155, endPoint x: 361, endPoint y: 97, distance: 57.5
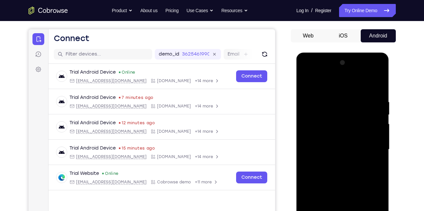
click at [361, 97] on div at bounding box center [343, 149] width 83 height 184
drag, startPoint x: 355, startPoint y: 183, endPoint x: 348, endPoint y: 75, distance: 108.2
click at [348, 75] on div at bounding box center [343, 149] width 83 height 184
drag, startPoint x: 355, startPoint y: 185, endPoint x: 355, endPoint y: 83, distance: 101.4
click at [355, 83] on div at bounding box center [343, 149] width 83 height 184
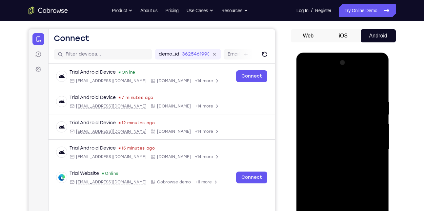
drag, startPoint x: 352, startPoint y: 194, endPoint x: 347, endPoint y: 108, distance: 85.8
click at [347, 108] on div at bounding box center [343, 149] width 83 height 184
drag, startPoint x: 345, startPoint y: 182, endPoint x: 347, endPoint y: 116, distance: 66.0
click at [347, 116] on div at bounding box center [343, 149] width 83 height 184
drag, startPoint x: 339, startPoint y: 178, endPoint x: 340, endPoint y: 135, distance: 42.7
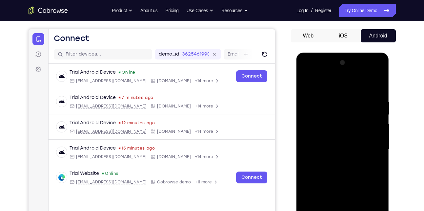
click at [340, 135] on div at bounding box center [343, 149] width 83 height 184
click at [378, 123] on div at bounding box center [343, 149] width 83 height 184
drag, startPoint x: 349, startPoint y: 167, endPoint x: 361, endPoint y: 104, distance: 64.4
click at [361, 104] on div at bounding box center [343, 149] width 83 height 184
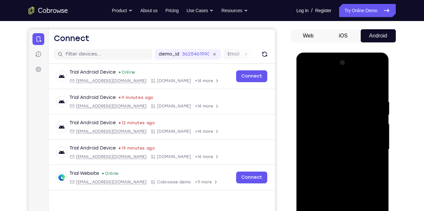
drag, startPoint x: 350, startPoint y: 199, endPoint x: 356, endPoint y: 159, distance: 40.2
click at [356, 159] on div at bounding box center [343, 149] width 83 height 184
drag, startPoint x: 351, startPoint y: 198, endPoint x: 362, endPoint y: 170, distance: 29.5
click at [362, 170] on div at bounding box center [343, 149] width 83 height 184
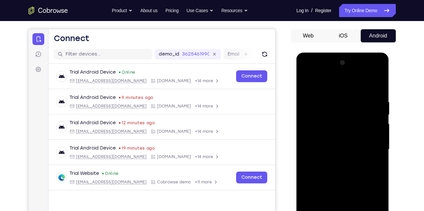
drag, startPoint x: 352, startPoint y: 184, endPoint x: 352, endPoint y: 119, distance: 64.3
click at [352, 119] on div at bounding box center [343, 149] width 83 height 184
drag, startPoint x: 355, startPoint y: 160, endPoint x: 351, endPoint y: 97, distance: 63.1
click at [351, 97] on div at bounding box center [343, 149] width 83 height 184
drag, startPoint x: 360, startPoint y: 174, endPoint x: 356, endPoint y: 122, distance: 52.7
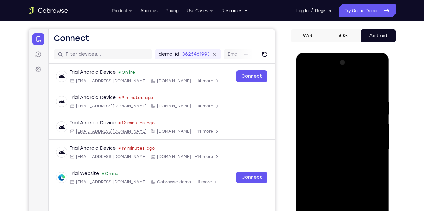
click at [356, 122] on div at bounding box center [343, 149] width 83 height 184
drag, startPoint x: 354, startPoint y: 130, endPoint x: 353, endPoint y: 63, distance: 66.6
click at [353, 63] on div at bounding box center [343, 149] width 83 height 184
drag, startPoint x: 353, startPoint y: 161, endPoint x: 354, endPoint y: 53, distance: 108.3
click at [354, 53] on div at bounding box center [343, 151] width 93 height 196
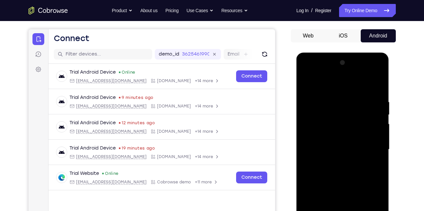
drag, startPoint x: 342, startPoint y: 161, endPoint x: 358, endPoint y: 53, distance: 109.5
click at [358, 53] on div at bounding box center [343, 151] width 93 height 196
click at [378, 136] on div at bounding box center [343, 149] width 83 height 184
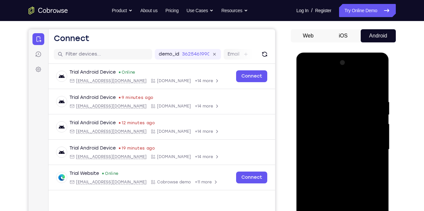
click at [378, 136] on div at bounding box center [343, 149] width 83 height 184
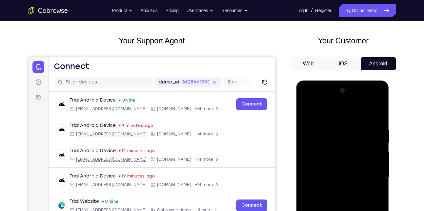
scroll to position [36, 0]
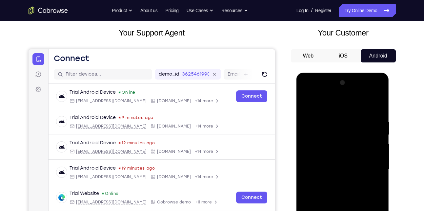
drag, startPoint x: 356, startPoint y: 162, endPoint x: 354, endPoint y: 166, distance: 4.0
click at [354, 166] on div at bounding box center [343, 169] width 83 height 184
drag, startPoint x: 360, startPoint y: 181, endPoint x: 352, endPoint y: 116, distance: 65.8
click at [352, 116] on div at bounding box center [343, 169] width 83 height 184
drag, startPoint x: 352, startPoint y: 161, endPoint x: 354, endPoint y: 111, distance: 50.9
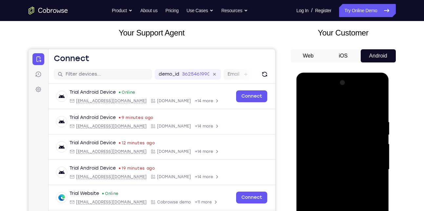
click at [354, 111] on div at bounding box center [343, 169] width 83 height 184
drag, startPoint x: 347, startPoint y: 183, endPoint x: 352, endPoint y: 137, distance: 45.8
click at [352, 137] on div at bounding box center [343, 169] width 83 height 184
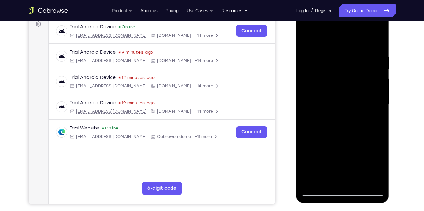
scroll to position [101, 0]
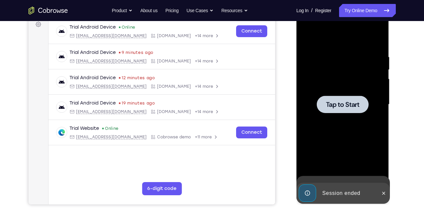
drag, startPoint x: 351, startPoint y: 139, endPoint x: 342, endPoint y: 86, distance: 53.9
click at [342, 86] on div at bounding box center [343, 104] width 83 height 184
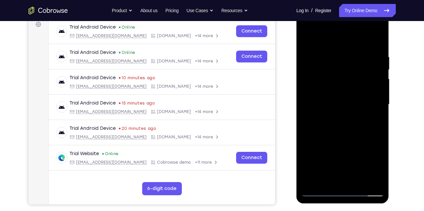
click at [343, 190] on div at bounding box center [343, 104] width 83 height 184
click at [368, 162] on div at bounding box center [343, 104] width 83 height 184
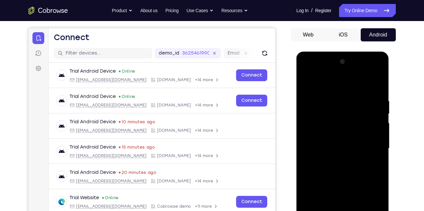
click at [319, 82] on div at bounding box center [343, 148] width 83 height 184
click at [374, 147] on div at bounding box center [343, 148] width 83 height 184
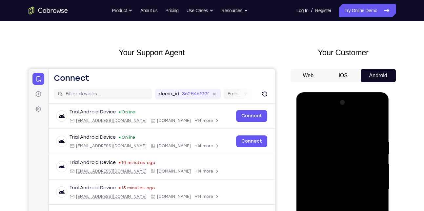
scroll to position [35, 0]
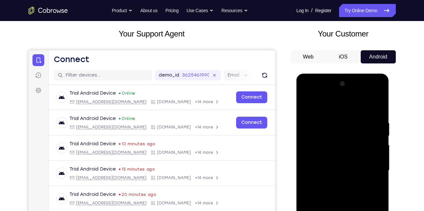
click at [334, 182] on div at bounding box center [343, 170] width 83 height 184
click at [337, 159] on div at bounding box center [343, 170] width 83 height 184
click at [330, 165] on div at bounding box center [343, 170] width 83 height 184
click at [331, 181] on div at bounding box center [343, 170] width 83 height 184
click at [330, 185] on div at bounding box center [343, 170] width 83 height 184
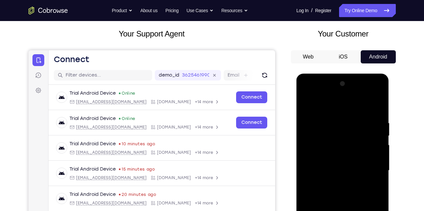
click at [336, 146] on div at bounding box center [343, 170] width 83 height 184
drag, startPoint x: 337, startPoint y: 183, endPoint x: 342, endPoint y: 125, distance: 57.6
click at [342, 125] on div at bounding box center [343, 170] width 83 height 184
drag, startPoint x: 338, startPoint y: 159, endPoint x: 332, endPoint y: 215, distance: 55.8
click at [332, 210] on div at bounding box center [343, 170] width 83 height 184
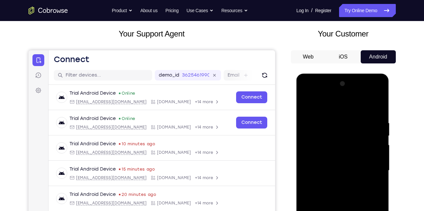
click at [352, 118] on div at bounding box center [343, 170] width 83 height 184
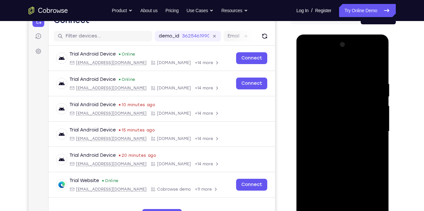
scroll to position [75, 0]
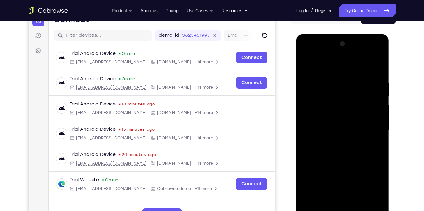
click at [374, 131] on div at bounding box center [343, 131] width 83 height 184
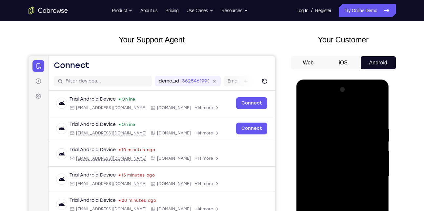
scroll to position [27, 0]
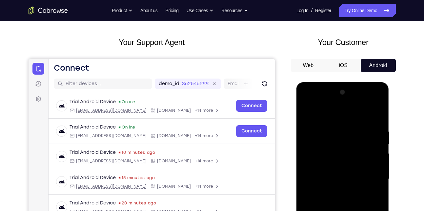
click at [375, 115] on div at bounding box center [343, 179] width 83 height 184
click at [335, 129] on div at bounding box center [343, 179] width 83 height 184
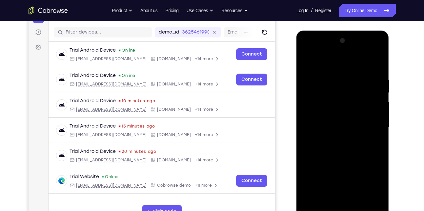
scroll to position [78, 0]
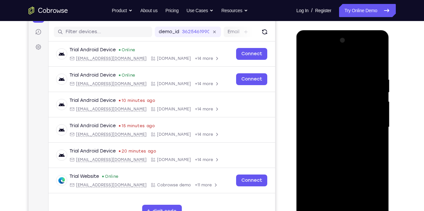
click at [368, 202] on div at bounding box center [343, 127] width 83 height 184
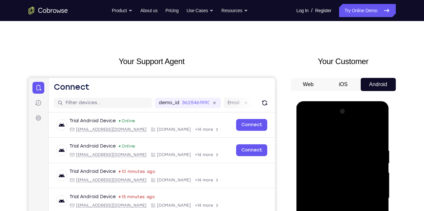
click at [381, 171] on div at bounding box center [343, 198] width 83 height 184
click at [377, 134] on div at bounding box center [343, 198] width 83 height 184
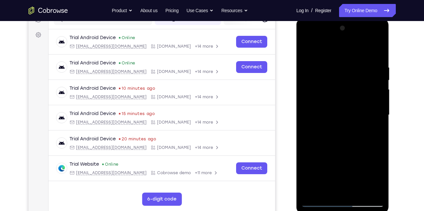
scroll to position [95, 0]
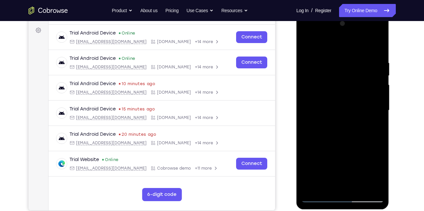
click at [358, 190] on div at bounding box center [343, 110] width 83 height 184
click at [343, 146] on div at bounding box center [343, 110] width 83 height 184
click at [345, 99] on div at bounding box center [343, 110] width 83 height 184
click at [339, 185] on div at bounding box center [343, 110] width 83 height 184
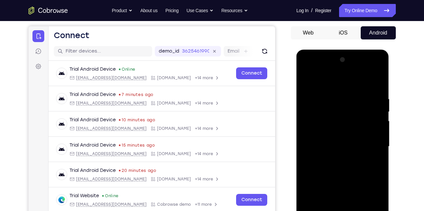
scroll to position [54, 0]
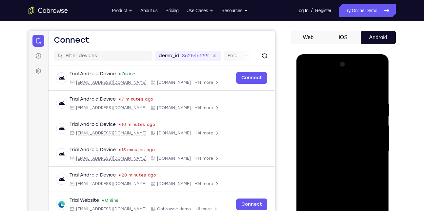
click at [306, 86] on div at bounding box center [343, 151] width 83 height 184
drag, startPoint x: 322, startPoint y: 160, endPoint x: 325, endPoint y: 151, distance: 9.8
click at [325, 151] on div at bounding box center [343, 151] width 83 height 184
click at [339, 145] on div at bounding box center [343, 151] width 83 height 184
click at [325, 83] on div at bounding box center [343, 151] width 83 height 184
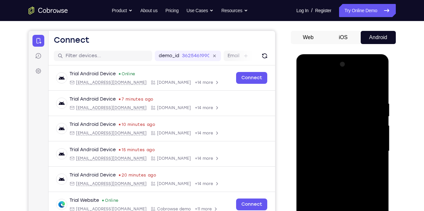
drag, startPoint x: 328, startPoint y: 184, endPoint x: 331, endPoint y: 143, distance: 41.2
click at [331, 143] on div at bounding box center [343, 151] width 83 height 184
drag, startPoint x: 369, startPoint y: 157, endPoint x: 369, endPoint y: 101, distance: 55.8
click at [369, 101] on div at bounding box center [343, 151] width 83 height 184
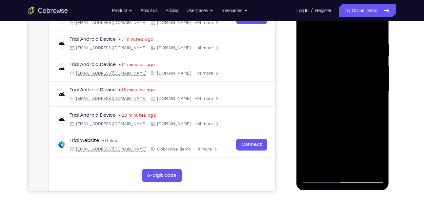
scroll to position [116, 0]
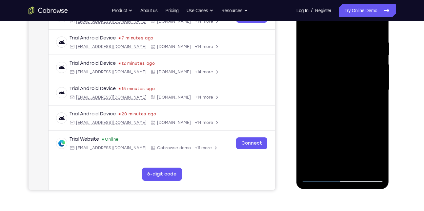
drag, startPoint x: 335, startPoint y: 155, endPoint x: 345, endPoint y: 111, distance: 45.2
click at [345, 111] on div at bounding box center [343, 90] width 83 height 184
drag, startPoint x: 338, startPoint y: 139, endPoint x: 356, endPoint y: 67, distance: 74.1
click at [356, 67] on div at bounding box center [343, 90] width 83 height 184
drag, startPoint x: 328, startPoint y: 128, endPoint x: 335, endPoint y: 85, distance: 43.5
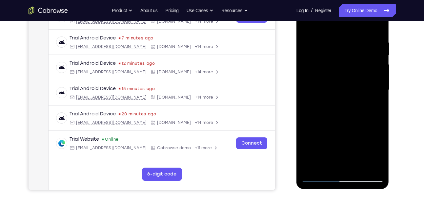
click at [335, 85] on div at bounding box center [343, 90] width 83 height 184
click at [317, 105] on div at bounding box center [343, 90] width 83 height 184
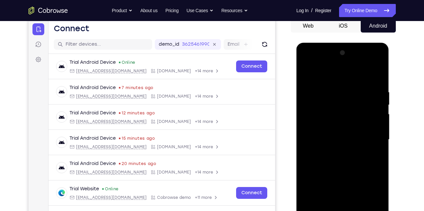
scroll to position [66, 0]
click at [379, 103] on div at bounding box center [343, 140] width 83 height 184
click at [379, 104] on div at bounding box center [343, 140] width 83 height 184
click at [306, 104] on div at bounding box center [343, 140] width 83 height 184
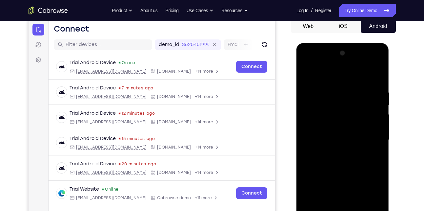
drag, startPoint x: 332, startPoint y: 150, endPoint x: 331, endPoint y: 91, distance: 59.1
click at [331, 91] on div at bounding box center [343, 140] width 83 height 184
click at [306, 75] on div at bounding box center [343, 140] width 83 height 184
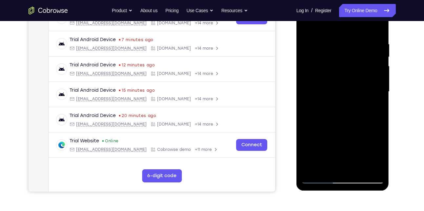
scroll to position [114, 0]
drag, startPoint x: 329, startPoint y: 147, endPoint x: 322, endPoint y: 104, distance: 43.8
click at [322, 104] on div at bounding box center [343, 91] width 83 height 184
click at [319, 75] on div at bounding box center [343, 91] width 83 height 184
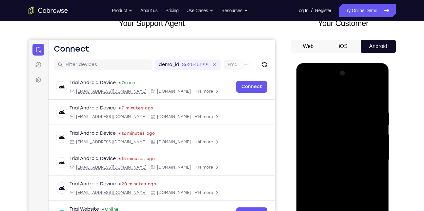
click at [306, 95] on div at bounding box center [343, 160] width 83 height 184
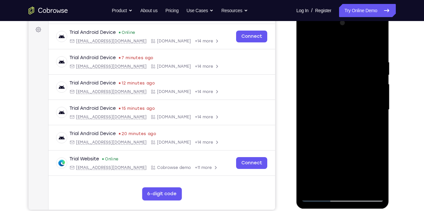
scroll to position [96, 0]
drag, startPoint x: 344, startPoint y: 152, endPoint x: 339, endPoint y: 101, distance: 50.8
click at [339, 101] on div at bounding box center [343, 109] width 83 height 184
click at [366, 121] on div at bounding box center [343, 109] width 83 height 184
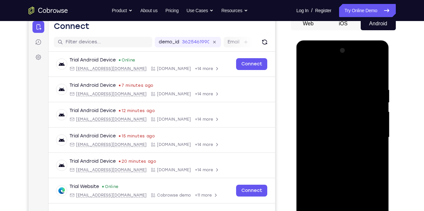
click at [381, 106] on div at bounding box center [343, 137] width 83 height 184
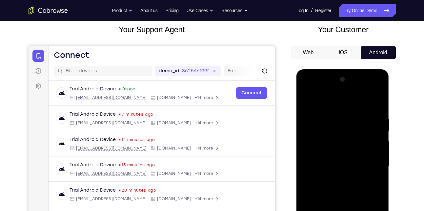
scroll to position [38, 0]
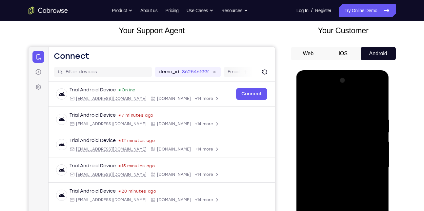
click at [307, 101] on div at bounding box center [343, 167] width 83 height 184
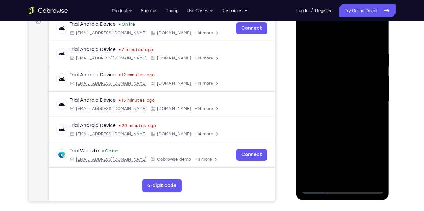
scroll to position [104, 0]
drag, startPoint x: 343, startPoint y: 154, endPoint x: 344, endPoint y: 83, distance: 71.2
click at [344, 83] on div at bounding box center [343, 101] width 83 height 184
drag, startPoint x: 335, startPoint y: 158, endPoint x: 338, endPoint y: 119, distance: 39.9
click at [338, 119] on div at bounding box center [343, 101] width 83 height 184
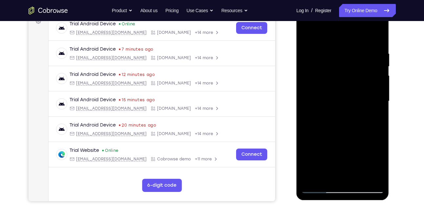
click at [343, 115] on div at bounding box center [343, 101] width 83 height 184
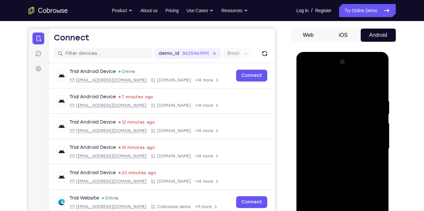
scroll to position [55, 0]
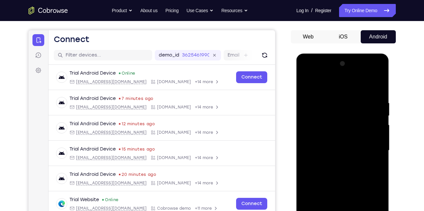
click at [379, 114] on div at bounding box center [343, 150] width 83 height 184
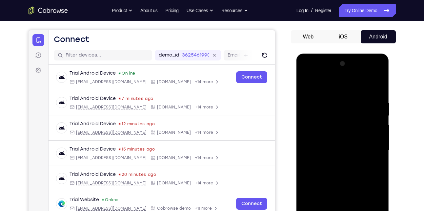
click at [379, 114] on div at bounding box center [343, 150] width 83 height 184
click at [305, 116] on div at bounding box center [343, 150] width 83 height 184
click at [307, 84] on div at bounding box center [343, 150] width 83 height 184
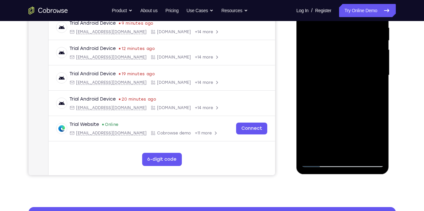
scroll to position [131, 0]
drag, startPoint x: 329, startPoint y: 122, endPoint x: 327, endPoint y: 75, distance: 47.3
click at [327, 75] on div at bounding box center [343, 75] width 83 height 184
drag, startPoint x: 325, startPoint y: 131, endPoint x: 326, endPoint y: 111, distance: 20.7
click at [326, 111] on div at bounding box center [343, 75] width 83 height 184
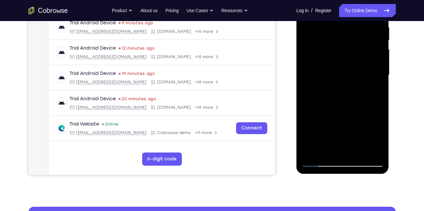
drag, startPoint x: 325, startPoint y: 127, endPoint x: 324, endPoint y: 83, distance: 44.0
click at [324, 83] on div at bounding box center [343, 75] width 83 height 184
drag, startPoint x: 324, startPoint y: 120, endPoint x: 331, endPoint y: 81, distance: 39.3
click at [331, 81] on div at bounding box center [343, 75] width 83 height 184
click at [322, 87] on div at bounding box center [343, 75] width 83 height 184
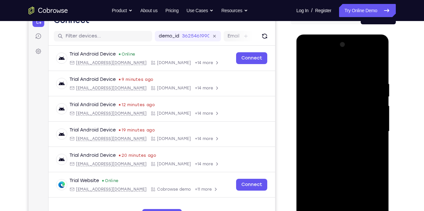
scroll to position [72, 0]
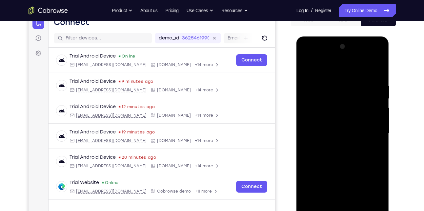
click at [378, 97] on div at bounding box center [343, 133] width 83 height 184
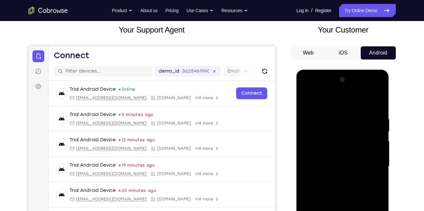
scroll to position [39, 0]
click at [306, 98] on div at bounding box center [343, 167] width 83 height 184
drag, startPoint x: 339, startPoint y: 171, endPoint x: 337, endPoint y: 79, distance: 91.9
click at [337, 79] on div at bounding box center [343, 167] width 83 height 184
drag, startPoint x: 337, startPoint y: 173, endPoint x: 339, endPoint y: 95, distance: 78.5
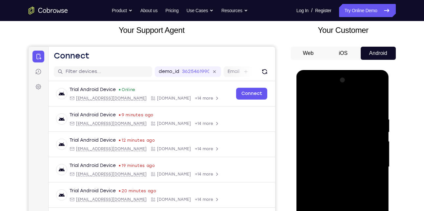
click at [339, 95] on div at bounding box center [343, 167] width 83 height 184
drag, startPoint x: 333, startPoint y: 184, endPoint x: 333, endPoint y: 137, distance: 46.6
click at [333, 137] on div at bounding box center [343, 167] width 83 height 184
drag, startPoint x: 330, startPoint y: 193, endPoint x: 333, endPoint y: 146, distance: 47.0
click at [333, 146] on div at bounding box center [343, 167] width 83 height 184
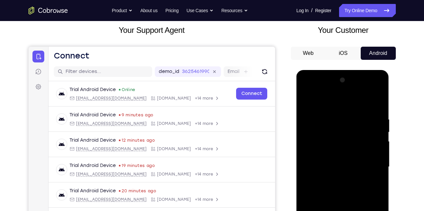
drag, startPoint x: 336, startPoint y: 188, endPoint x: 337, endPoint y: 150, distance: 38.1
click at [337, 150] on div at bounding box center [343, 167] width 83 height 184
click at [367, 133] on div at bounding box center [343, 167] width 83 height 184
click at [380, 131] on div at bounding box center [343, 167] width 83 height 184
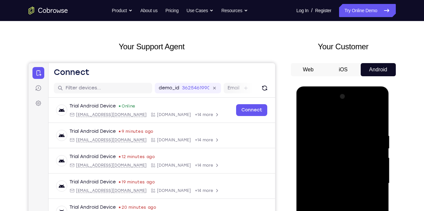
scroll to position [22, 0]
drag, startPoint x: 362, startPoint y: 153, endPoint x: 360, endPoint y: 172, distance: 19.1
click at [360, 172] on div at bounding box center [343, 184] width 83 height 184
click at [380, 160] on div at bounding box center [343, 184] width 83 height 184
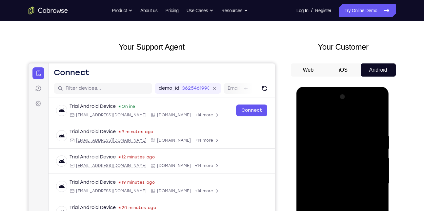
click at [380, 160] on div at bounding box center [343, 184] width 83 height 184
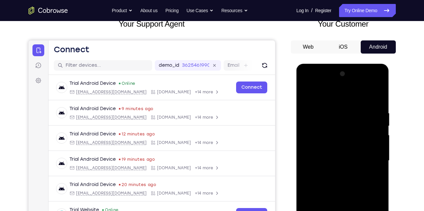
scroll to position [46, 0]
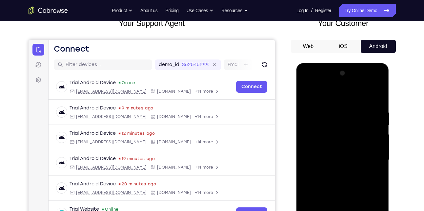
click at [306, 93] on div at bounding box center [343, 160] width 83 height 184
click at [307, 94] on div at bounding box center [343, 160] width 83 height 184
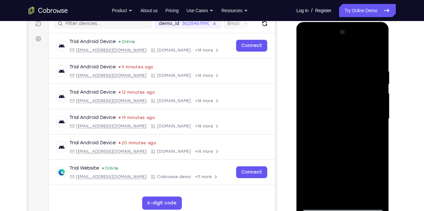
click at [328, 195] on div at bounding box center [343, 119] width 83 height 184
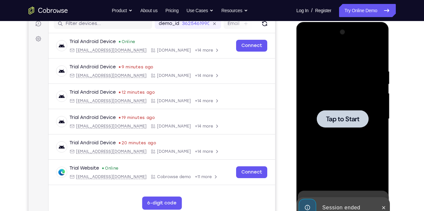
click at [340, 121] on span "Tap to Start" at bounding box center [342, 119] width 33 height 7
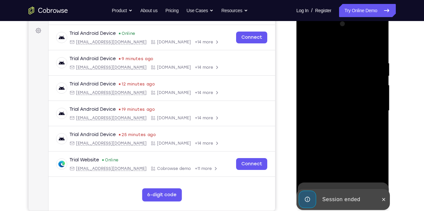
scroll to position [95, 0]
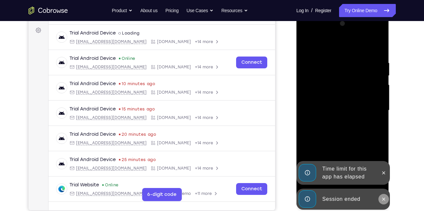
click at [383, 197] on icon at bounding box center [383, 198] width 5 height 5
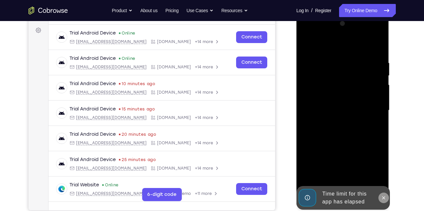
click at [382, 170] on div "Online web based iOS Simulators and Android Emulators. Run iPhone, iPad, Mobile…" at bounding box center [344, 111] width 94 height 197
click at [384, 195] on icon at bounding box center [383, 197] width 5 height 5
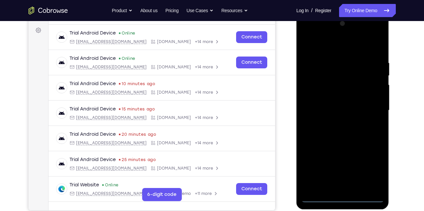
click at [346, 197] on div at bounding box center [343, 110] width 83 height 184
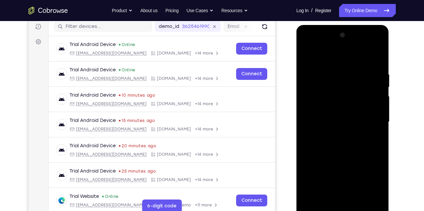
scroll to position [75, 0]
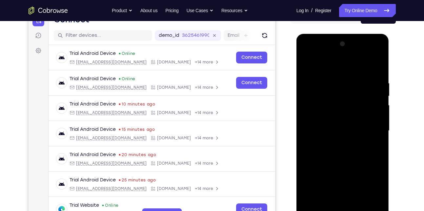
click at [359, 182] on div at bounding box center [343, 131] width 83 height 184
click at [370, 190] on div at bounding box center [343, 131] width 83 height 184
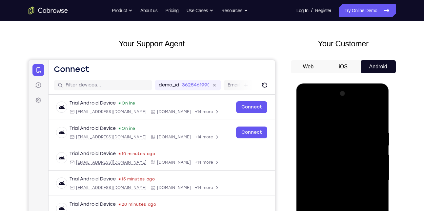
scroll to position [26, 0]
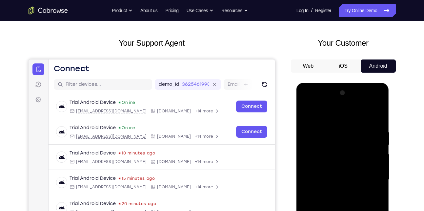
click at [327, 117] on div at bounding box center [343, 180] width 83 height 184
click at [372, 178] on div at bounding box center [343, 180] width 83 height 184
click at [336, 193] on div at bounding box center [343, 180] width 83 height 184
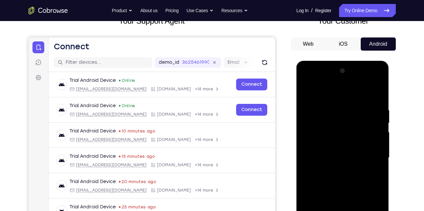
scroll to position [48, 0]
click at [345, 154] on div at bounding box center [343, 157] width 83 height 184
click at [338, 148] on div at bounding box center [343, 157] width 83 height 184
click at [334, 156] on div at bounding box center [343, 157] width 83 height 184
click at [334, 180] on div at bounding box center [343, 157] width 83 height 184
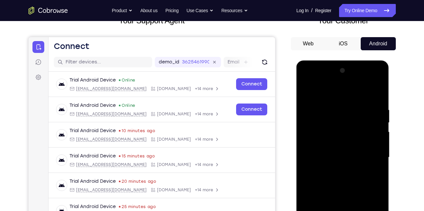
click at [334, 180] on div at bounding box center [343, 157] width 83 height 184
click at [373, 91] on div at bounding box center [343, 157] width 83 height 184
click at [347, 179] on div at bounding box center [343, 157] width 83 height 184
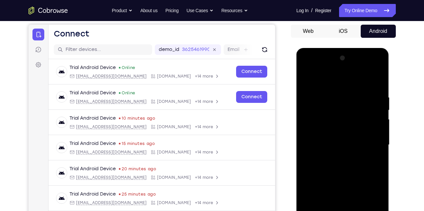
scroll to position [61, 0]
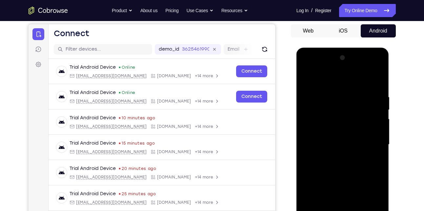
drag, startPoint x: 348, startPoint y: 171, endPoint x: 350, endPoint y: 160, distance: 10.8
click at [350, 160] on div at bounding box center [343, 145] width 83 height 184
click at [347, 157] on div at bounding box center [343, 145] width 83 height 184
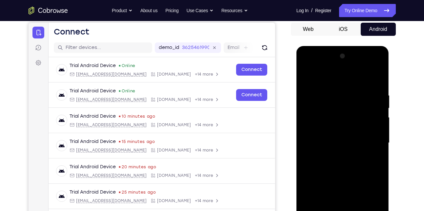
scroll to position [100, 0]
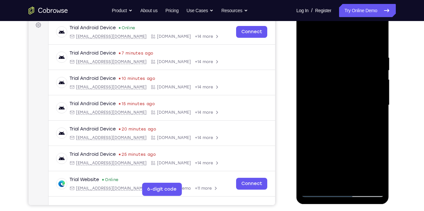
drag, startPoint x: 349, startPoint y: 149, endPoint x: 356, endPoint y: 129, distance: 21.5
click at [356, 129] on div at bounding box center [343, 105] width 83 height 184
drag, startPoint x: 345, startPoint y: 143, endPoint x: 367, endPoint y: 82, distance: 64.8
click at [367, 82] on div at bounding box center [343, 105] width 83 height 184
drag, startPoint x: 336, startPoint y: 147, endPoint x: 359, endPoint y: 86, distance: 64.8
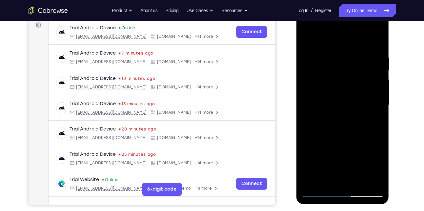
click at [359, 86] on div at bounding box center [343, 105] width 83 height 184
drag, startPoint x: 341, startPoint y: 139, endPoint x: 364, endPoint y: 85, distance: 59.1
click at [364, 85] on div at bounding box center [343, 105] width 83 height 184
drag, startPoint x: 342, startPoint y: 148, endPoint x: 365, endPoint y: 75, distance: 77.1
click at [365, 75] on div at bounding box center [343, 105] width 83 height 184
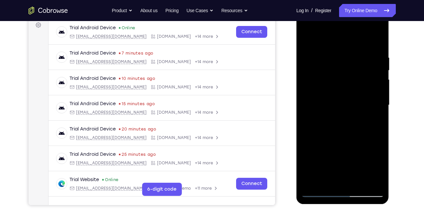
drag, startPoint x: 341, startPoint y: 152, endPoint x: 360, endPoint y: 85, distance: 69.1
click at [360, 85] on div at bounding box center [343, 105] width 83 height 184
click at [358, 183] on div at bounding box center [343, 105] width 83 height 184
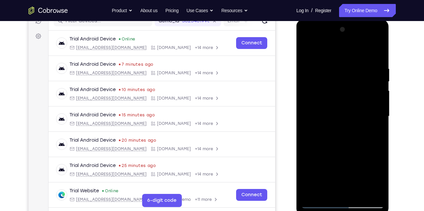
scroll to position [89, 0]
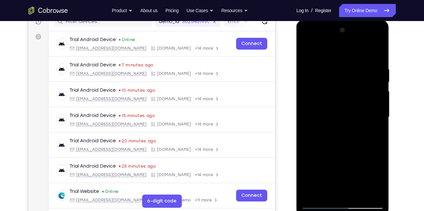
click at [337, 153] on div at bounding box center [343, 117] width 83 height 184
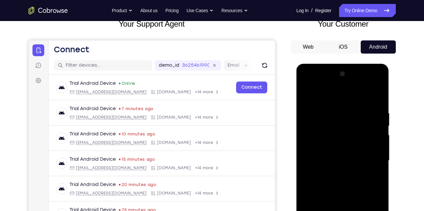
scroll to position [45, 0]
click at [311, 191] on div at bounding box center [343, 161] width 83 height 184
click at [324, 93] on div at bounding box center [343, 161] width 83 height 184
click at [314, 104] on div at bounding box center [343, 161] width 83 height 184
click at [308, 92] on div at bounding box center [343, 161] width 83 height 184
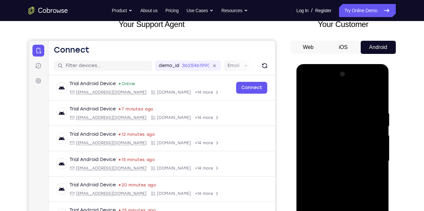
click at [308, 92] on div at bounding box center [343, 161] width 83 height 184
drag, startPoint x: 361, startPoint y: 160, endPoint x: 348, endPoint y: 98, distance: 62.7
click at [348, 98] on div at bounding box center [343, 161] width 83 height 184
drag, startPoint x: 361, startPoint y: 173, endPoint x: 354, endPoint y: 131, distance: 41.9
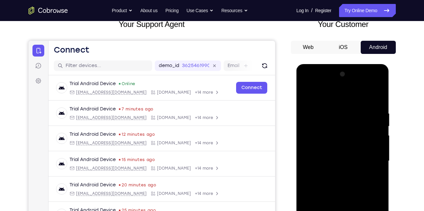
click at [354, 131] on div at bounding box center [343, 161] width 83 height 184
drag, startPoint x: 355, startPoint y: 196, endPoint x: 355, endPoint y: 103, distance: 93.5
click at [355, 103] on div at bounding box center [343, 161] width 83 height 184
drag, startPoint x: 352, startPoint y: 185, endPoint x: 350, endPoint y: 113, distance: 72.2
click at [350, 113] on div at bounding box center [343, 161] width 83 height 184
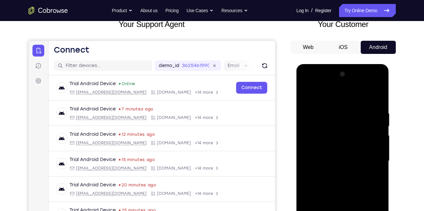
drag, startPoint x: 340, startPoint y: 203, endPoint x: 347, endPoint y: 151, distance: 52.9
click at [347, 151] on div at bounding box center [343, 161] width 83 height 184
drag, startPoint x: 337, startPoint y: 175, endPoint x: 348, endPoint y: 95, distance: 80.5
click at [348, 95] on div at bounding box center [343, 161] width 83 height 184
drag, startPoint x: 337, startPoint y: 161, endPoint x: 338, endPoint y: 84, distance: 77.4
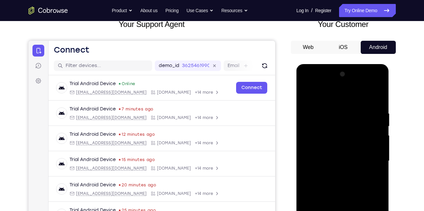
click at [338, 84] on div at bounding box center [343, 161] width 83 height 184
drag, startPoint x: 324, startPoint y: 193, endPoint x: 334, endPoint y: 124, distance: 70.0
click at [334, 124] on div at bounding box center [343, 161] width 83 height 184
drag, startPoint x: 339, startPoint y: 188, endPoint x: 352, endPoint y: 116, distance: 73.4
click at [352, 116] on div at bounding box center [343, 161] width 83 height 184
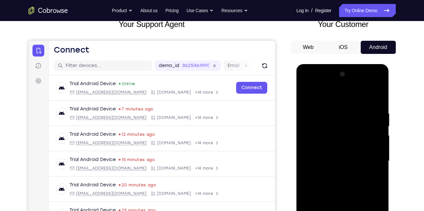
drag, startPoint x: 341, startPoint y: 194, endPoint x: 352, endPoint y: 124, distance: 70.8
click at [352, 124] on div at bounding box center [343, 161] width 83 height 184
drag, startPoint x: 337, startPoint y: 199, endPoint x: 347, endPoint y: 118, distance: 81.1
click at [347, 118] on div at bounding box center [343, 161] width 83 height 184
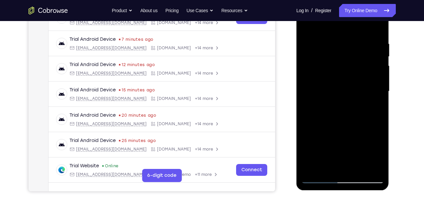
scroll to position [115, 0]
click at [356, 167] on div at bounding box center [343, 91] width 83 height 184
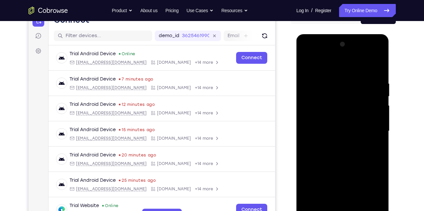
scroll to position [74, 0]
click at [331, 133] on div at bounding box center [343, 131] width 83 height 184
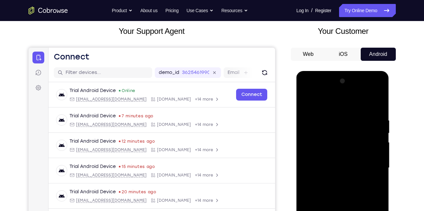
scroll to position [37, 0]
click at [317, 103] on div at bounding box center [343, 168] width 83 height 184
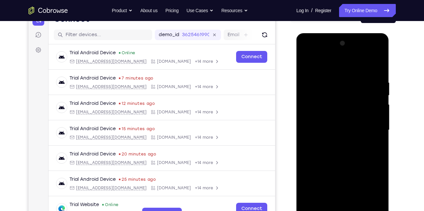
scroll to position [76, 0]
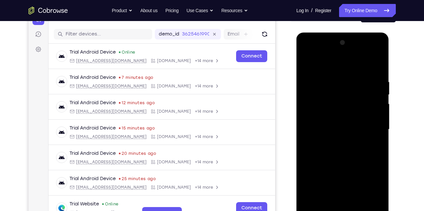
drag, startPoint x: 341, startPoint y: 176, endPoint x: 344, endPoint y: 119, distance: 56.2
click at [344, 119] on div at bounding box center [343, 129] width 83 height 184
click at [346, 162] on div at bounding box center [343, 129] width 83 height 184
click at [379, 95] on div at bounding box center [343, 129] width 83 height 184
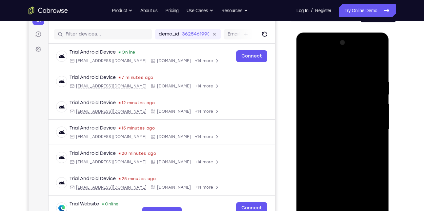
click at [377, 95] on div at bounding box center [343, 129] width 83 height 184
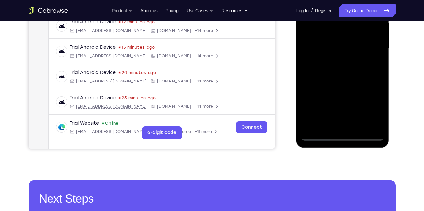
scroll to position [157, 0]
click at [314, 125] on div at bounding box center [343, 48] width 83 height 184
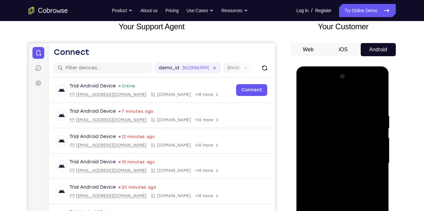
scroll to position [42, 0]
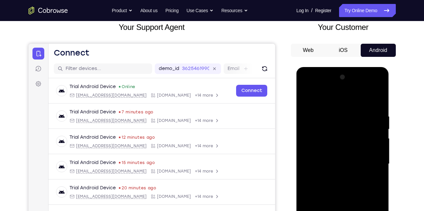
click at [330, 113] on div at bounding box center [343, 164] width 83 height 184
click at [382, 152] on div at bounding box center [343, 164] width 83 height 184
click at [305, 147] on div at bounding box center [343, 164] width 83 height 184
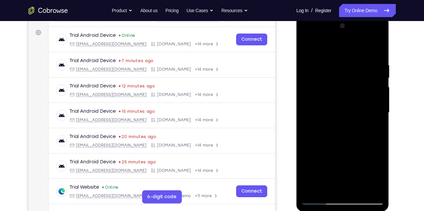
scroll to position [93, 0]
click at [350, 125] on div at bounding box center [343, 113] width 83 height 184
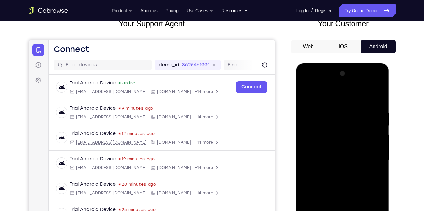
click at [377, 144] on div at bounding box center [343, 160] width 83 height 184
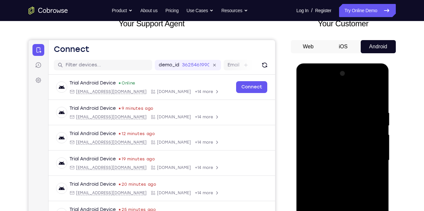
click at [377, 144] on div at bounding box center [343, 160] width 83 height 184
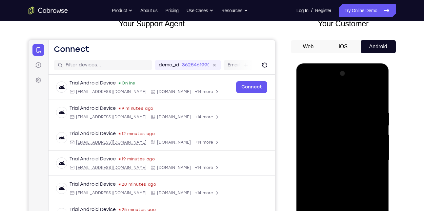
click at [377, 144] on div at bounding box center [343, 160] width 83 height 184
drag, startPoint x: 375, startPoint y: 138, endPoint x: 313, endPoint y: 155, distance: 64.8
click at [313, 155] on div at bounding box center [343, 160] width 83 height 184
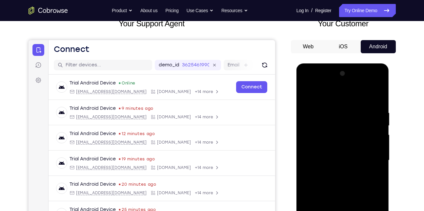
drag, startPoint x: 363, startPoint y: 133, endPoint x: 319, endPoint y: 135, distance: 44.0
click at [319, 135] on div at bounding box center [343, 160] width 83 height 184
drag, startPoint x: 342, startPoint y: 126, endPoint x: 300, endPoint y: 142, distance: 44.7
click at [300, 142] on div at bounding box center [343, 161] width 93 height 196
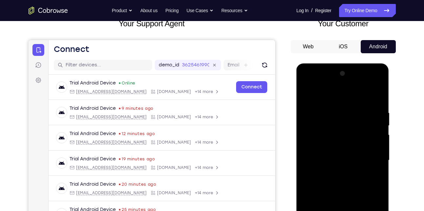
click at [300, 142] on div at bounding box center [343, 161] width 93 height 196
drag, startPoint x: 342, startPoint y: 141, endPoint x: 343, endPoint y: 107, distance: 33.8
click at [343, 107] on div at bounding box center [343, 160] width 83 height 184
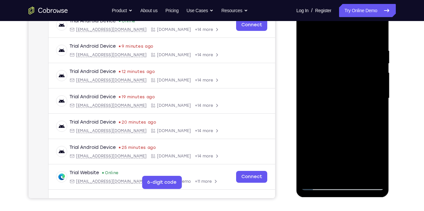
scroll to position [108, 0]
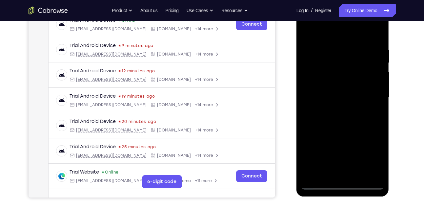
click at [312, 175] on div at bounding box center [343, 98] width 83 height 184
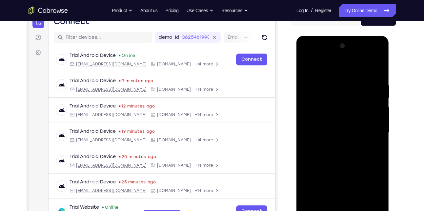
scroll to position [72, 0]
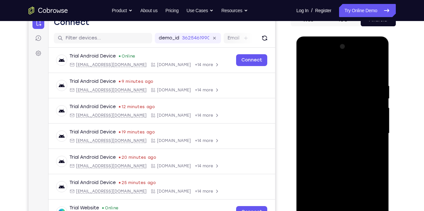
click at [349, 102] on div at bounding box center [343, 133] width 83 height 184
click at [316, 152] on div at bounding box center [343, 133] width 83 height 184
click at [331, 77] on div at bounding box center [343, 133] width 83 height 184
click at [370, 207] on div at bounding box center [343, 133] width 83 height 184
click at [382, 129] on div at bounding box center [343, 133] width 83 height 184
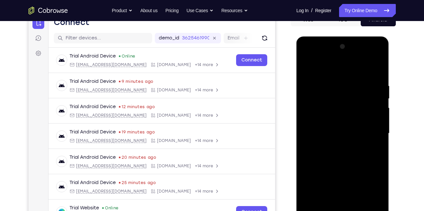
click at [382, 129] on div at bounding box center [343, 133] width 83 height 184
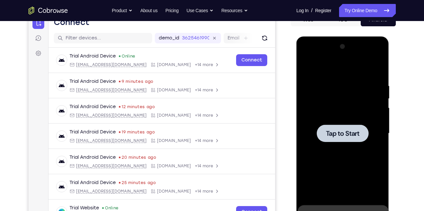
click at [382, 129] on div at bounding box center [343, 133] width 83 height 184
